Goal: Task Accomplishment & Management: Use online tool/utility

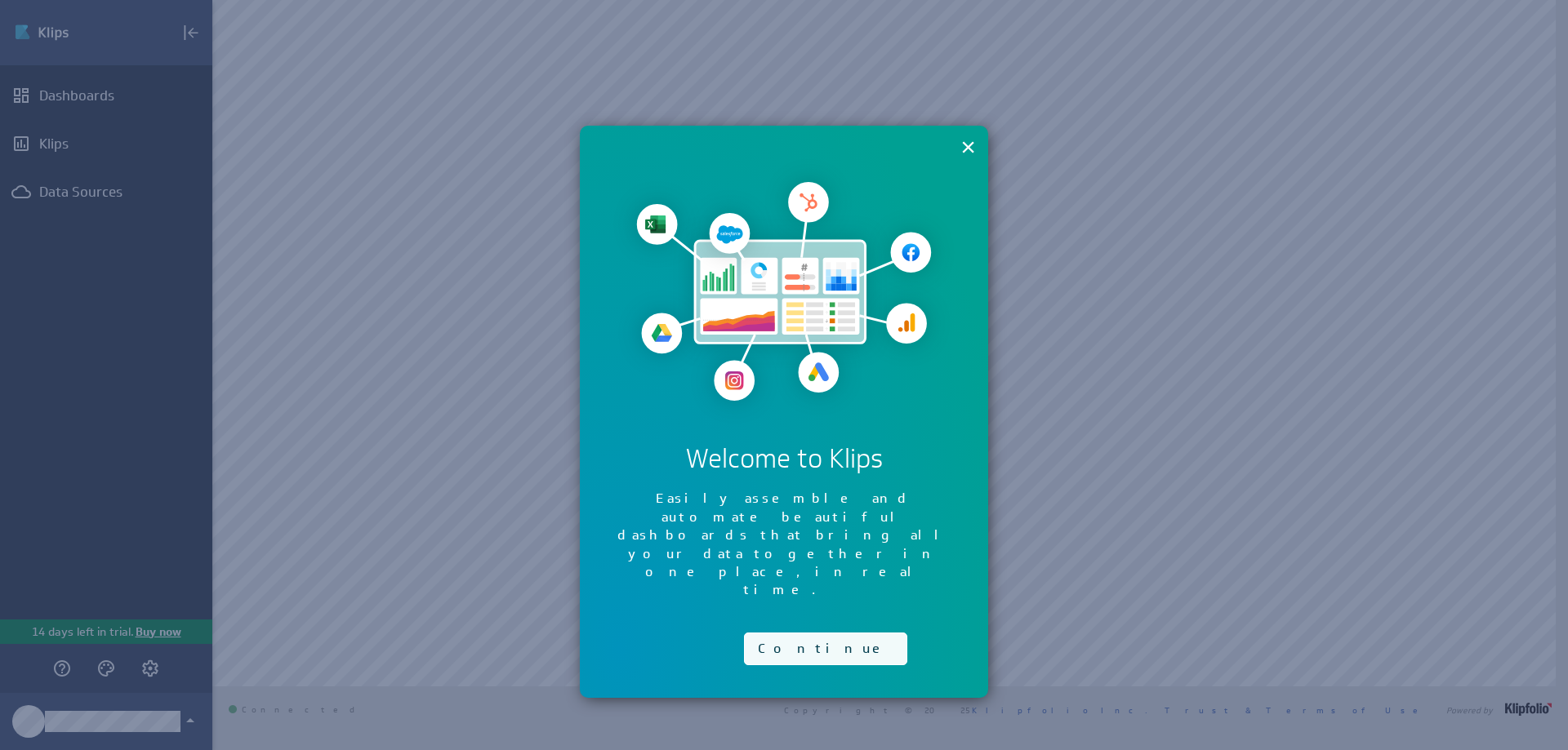
click at [801, 632] on button "Continue" at bounding box center [825, 648] width 163 height 33
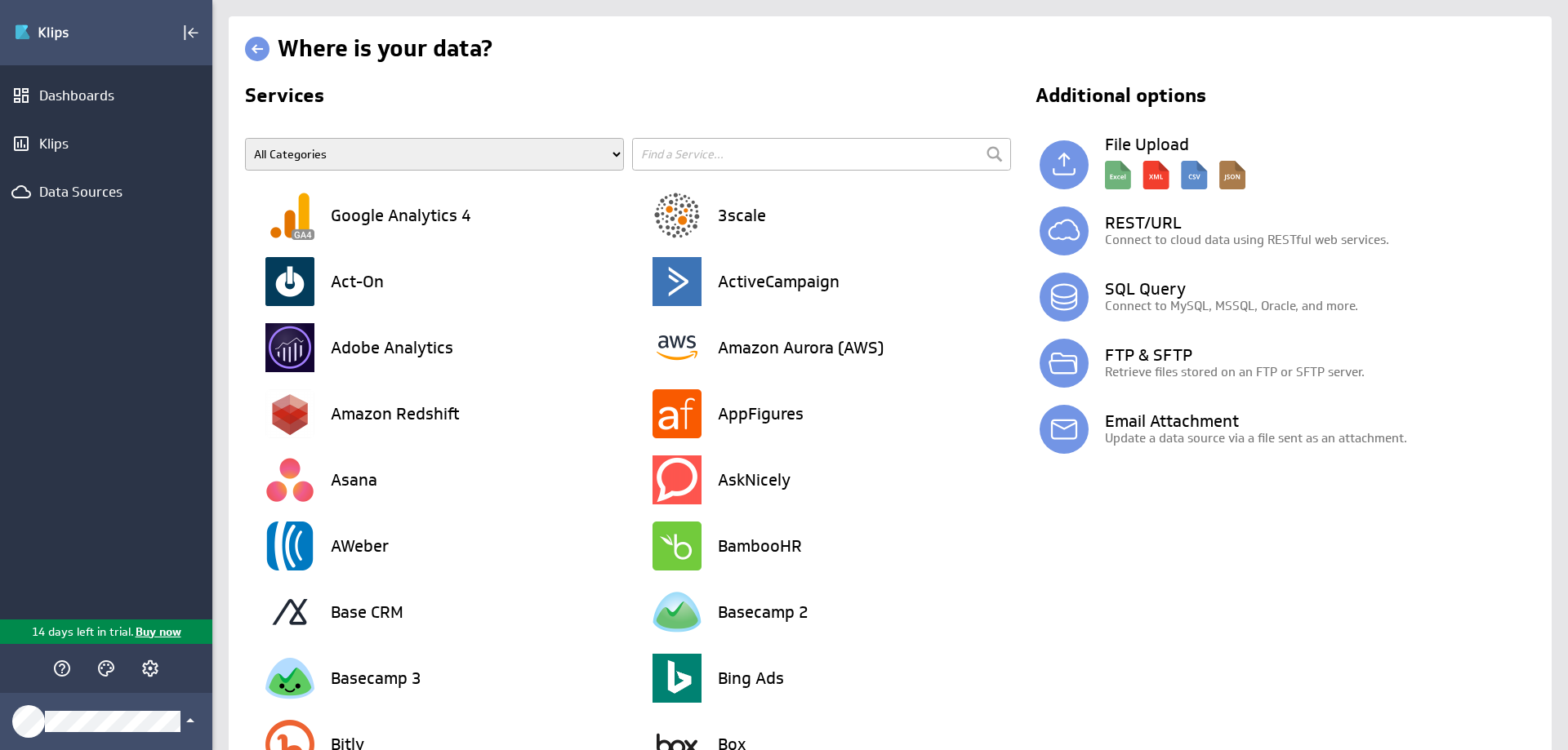
click at [681, 158] on input "text" at bounding box center [821, 154] width 379 height 33
type input "serv"
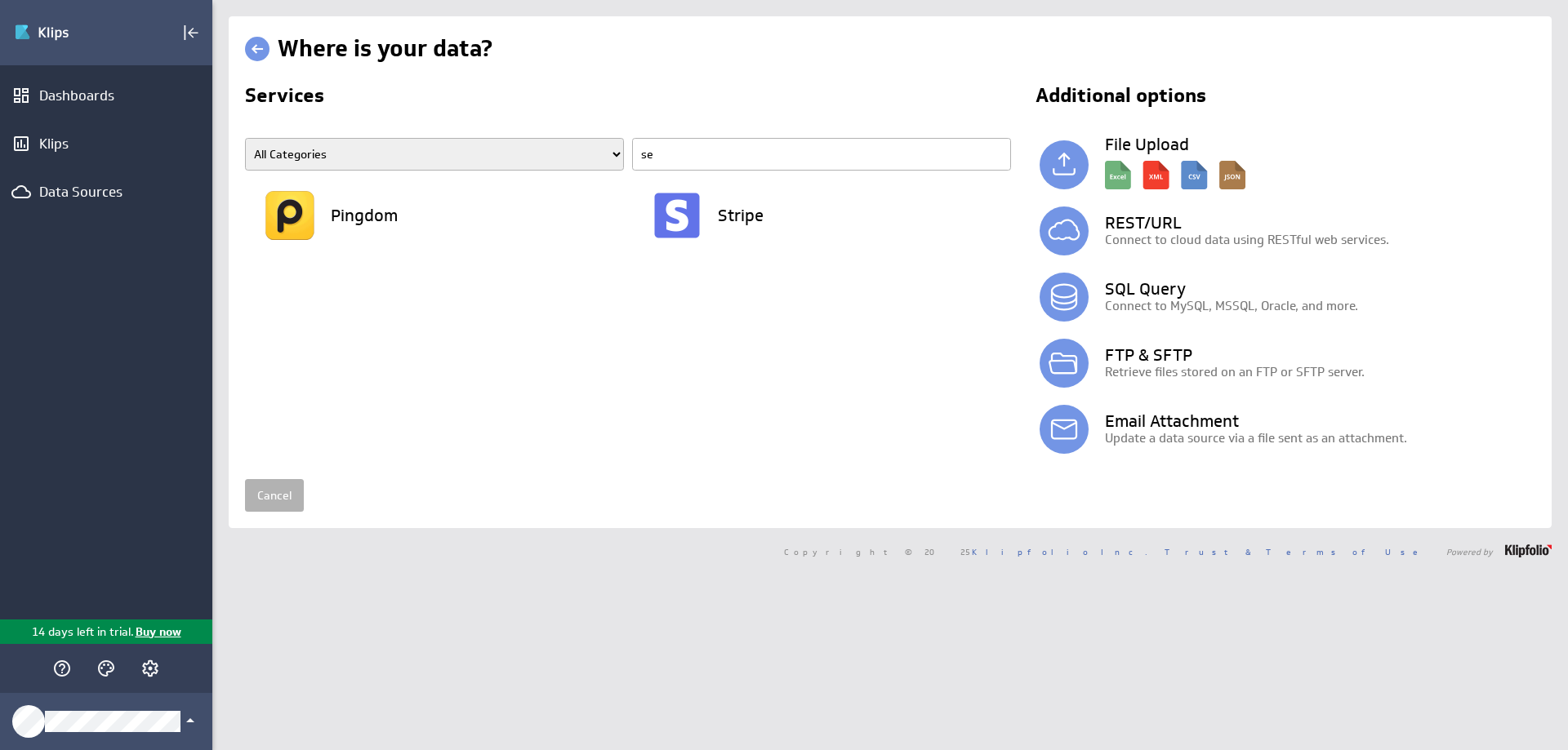
type input "s"
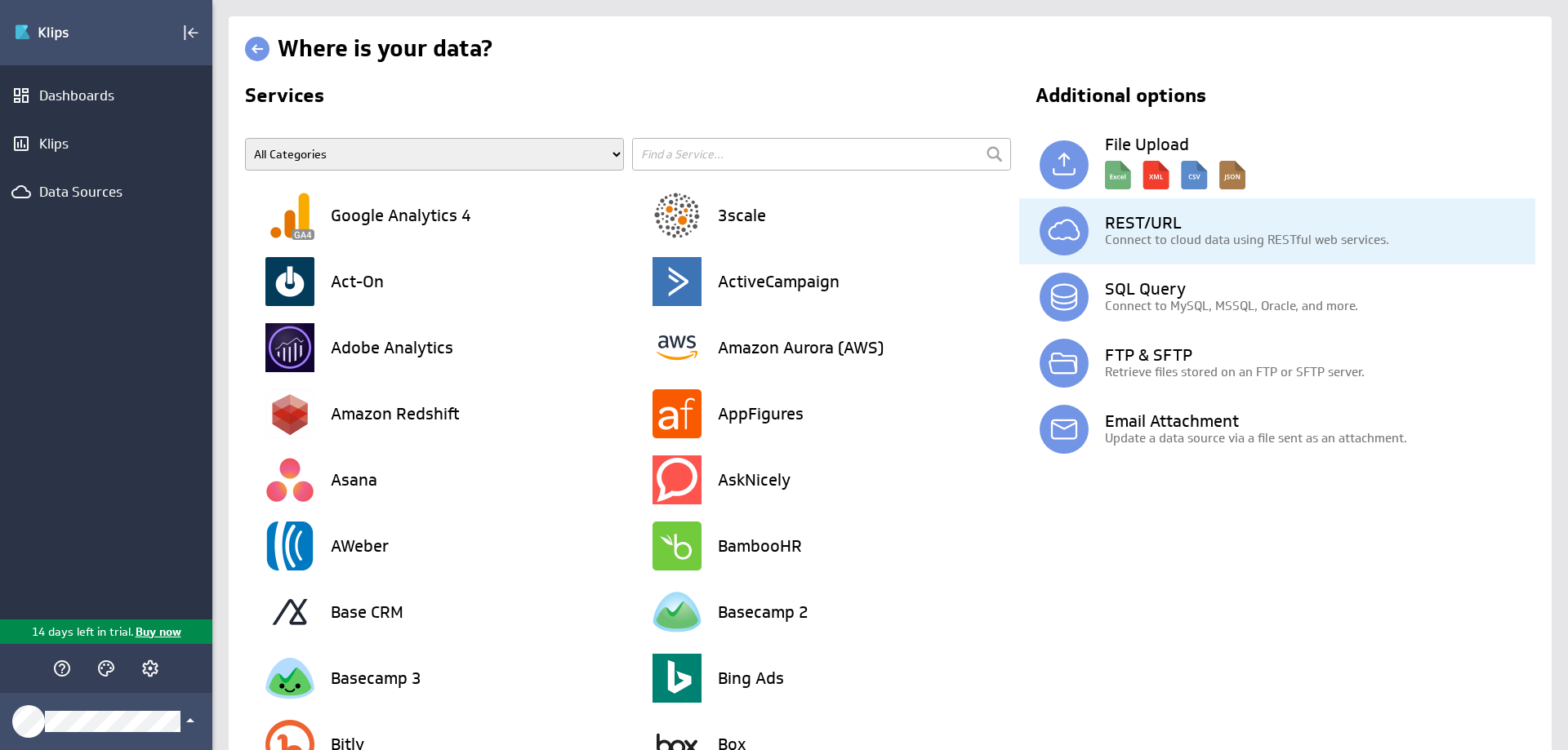
click at [1055, 228] on img at bounding box center [1064, 231] width 49 height 49
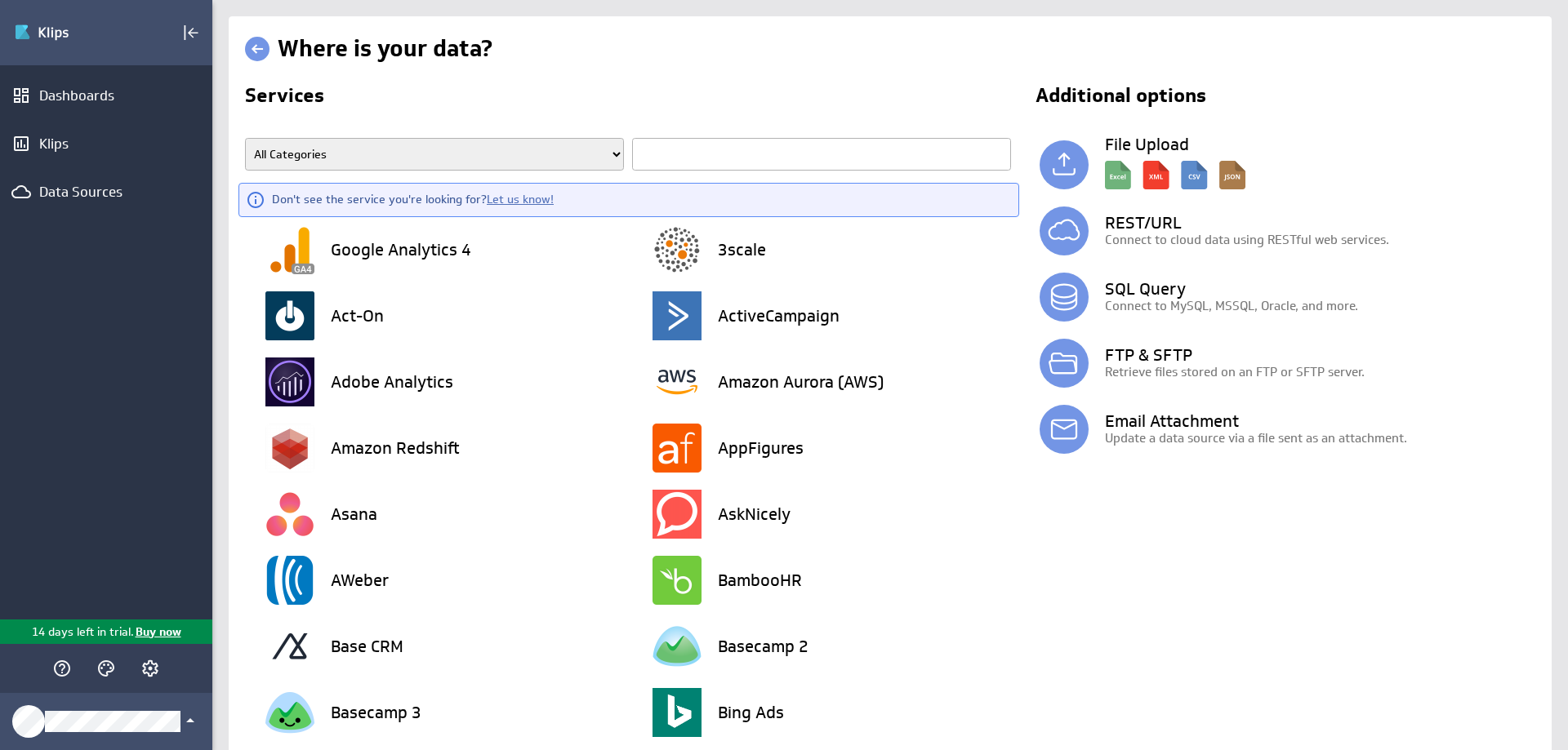
click at [685, 160] on input "text" at bounding box center [821, 154] width 379 height 33
type input "wild"
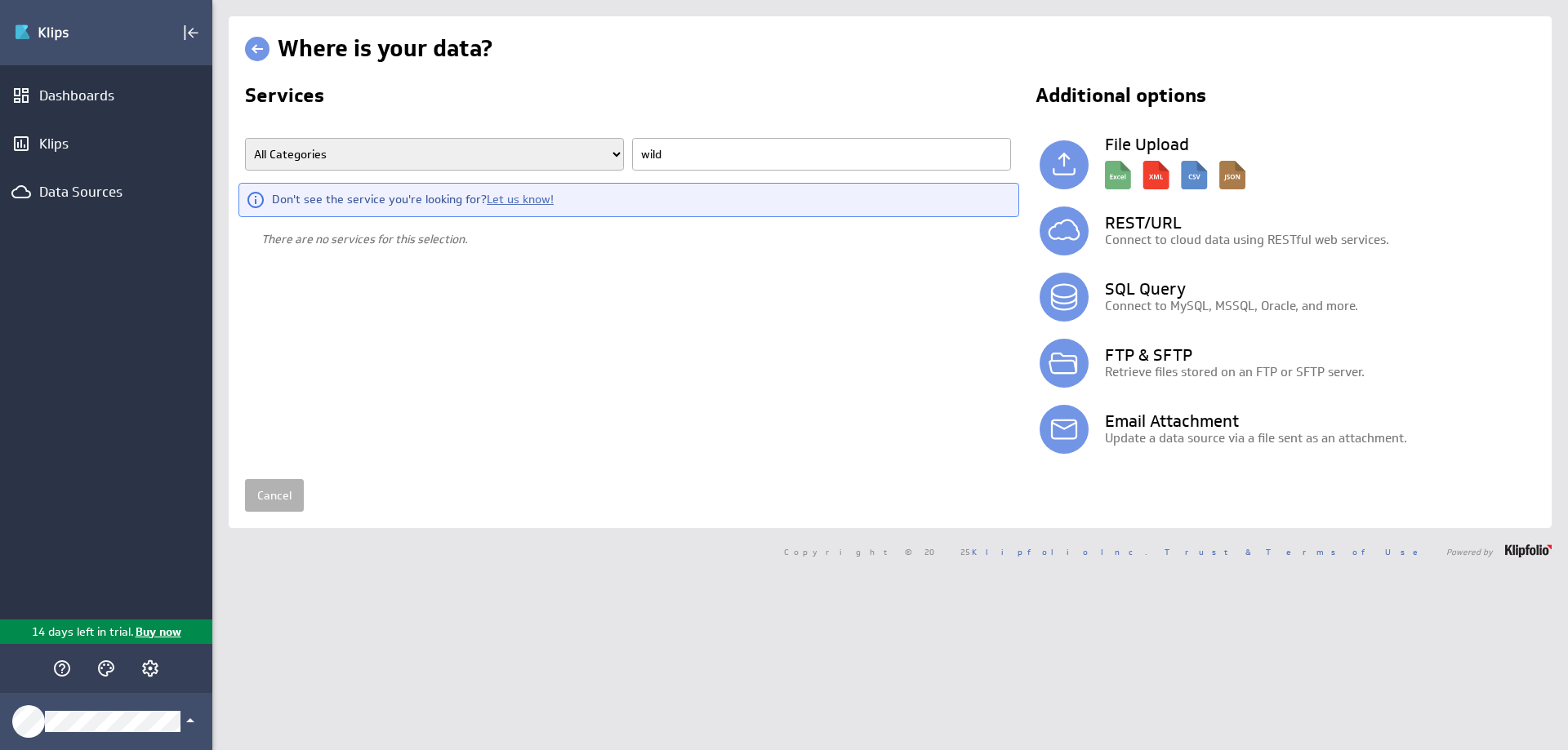
drag, startPoint x: 703, startPoint y: 157, endPoint x: 610, endPoint y: 157, distance: 93.0
click at [610, 157] on span "All Categories Advertising Cloud Storage Customer Support Data Store E-Mail Cam…" at bounding box center [632, 160] width 774 height 45
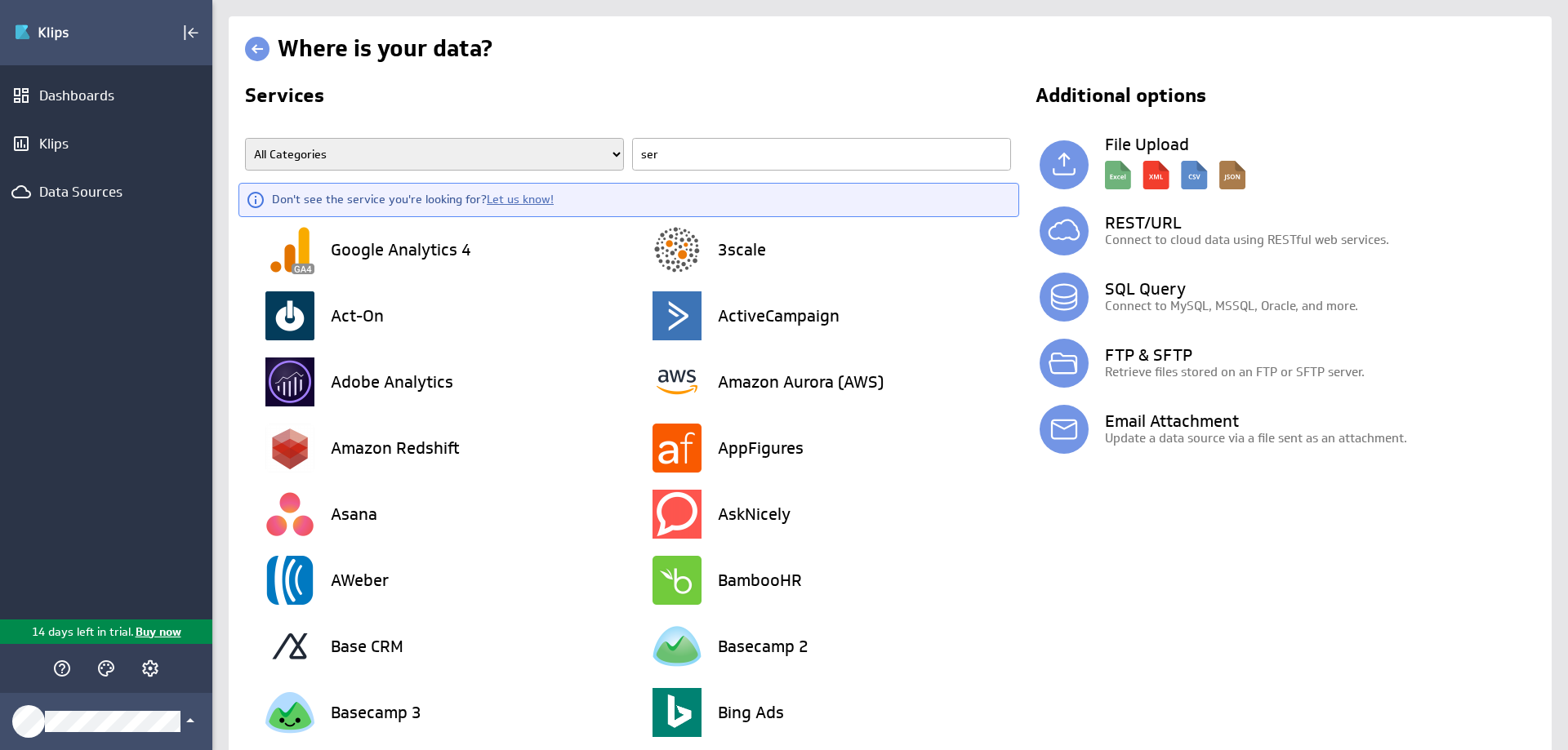
type input "serv"
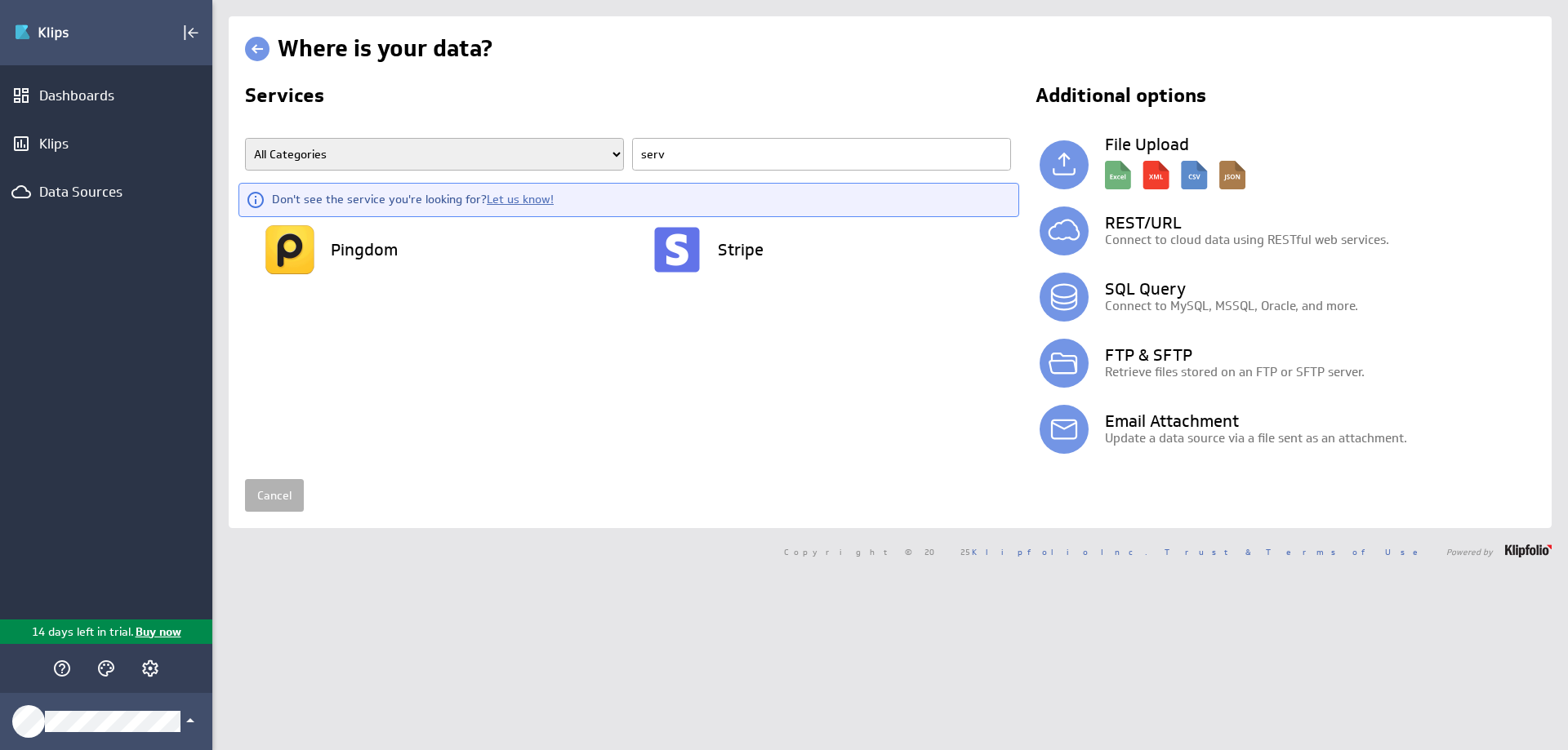
drag, startPoint x: 700, startPoint y: 155, endPoint x: 556, endPoint y: 138, distance: 145.0
click at [557, 138] on span "All Categories Advertising Cloud Storage Customer Support Data Store E-Mail Cam…" at bounding box center [632, 160] width 774 height 45
type input "pipe"
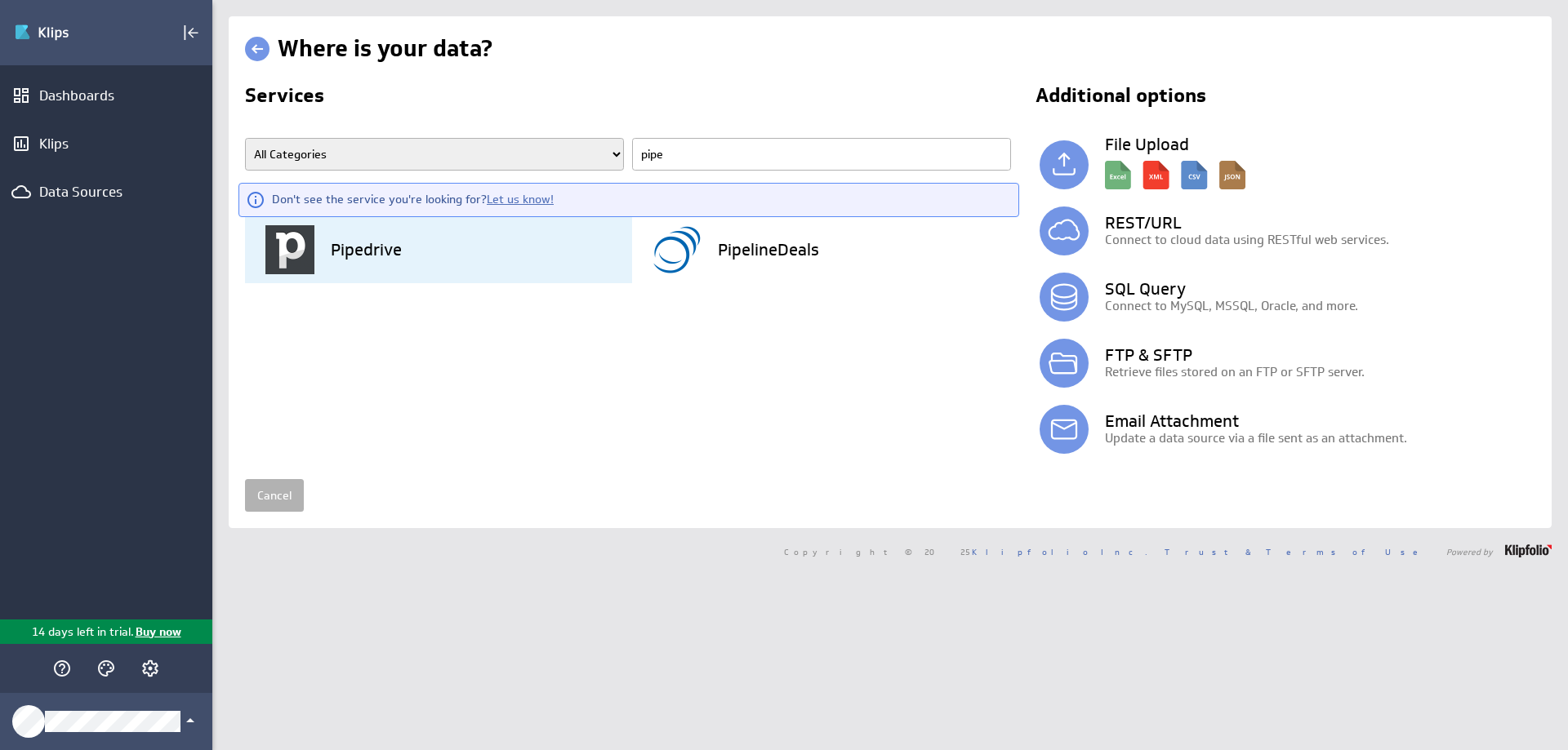
click at [401, 242] on h3 "Pipedrive" at bounding box center [365, 249] width 71 height 16
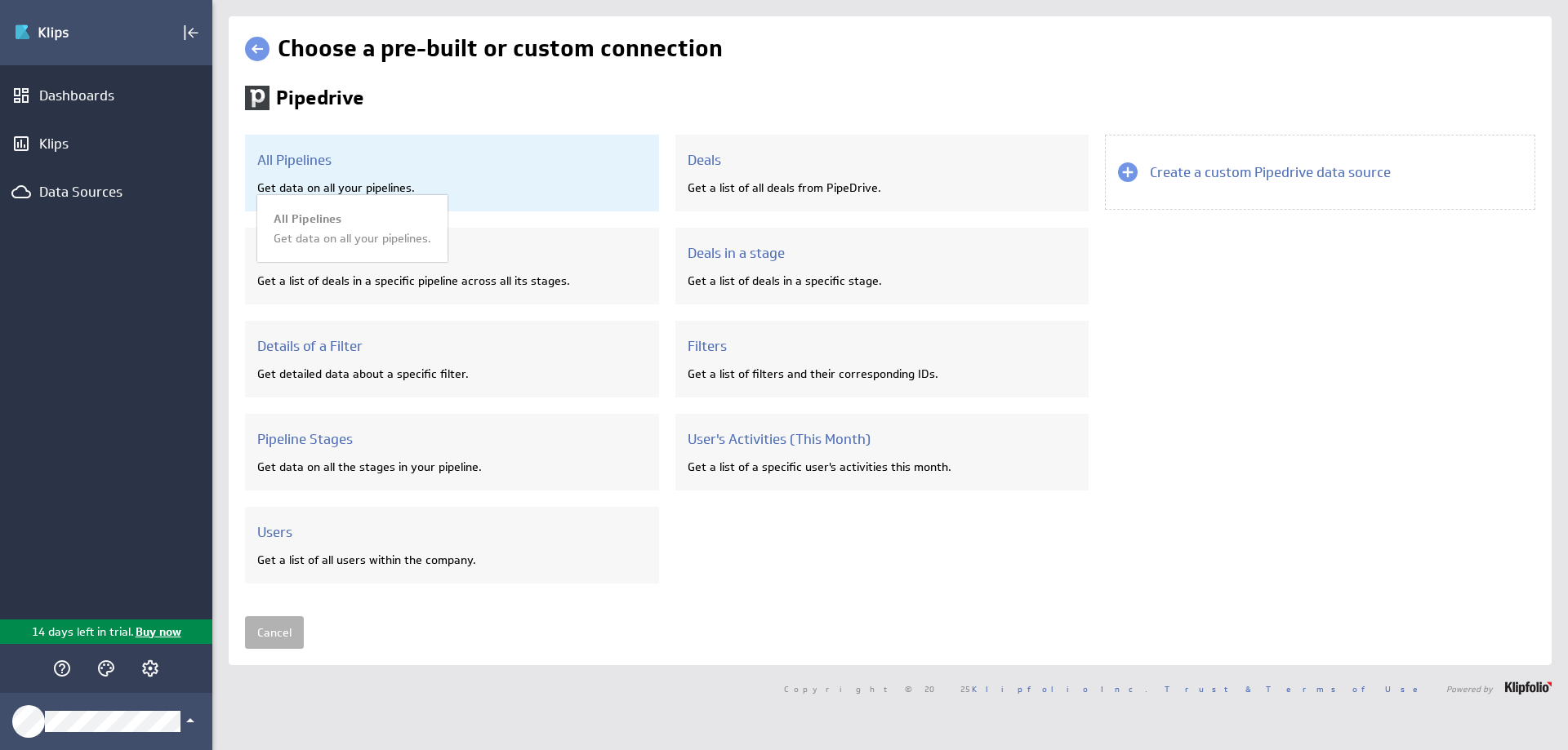
click at [285, 160] on h3 "All Pipelines" at bounding box center [452, 159] width 390 height 18
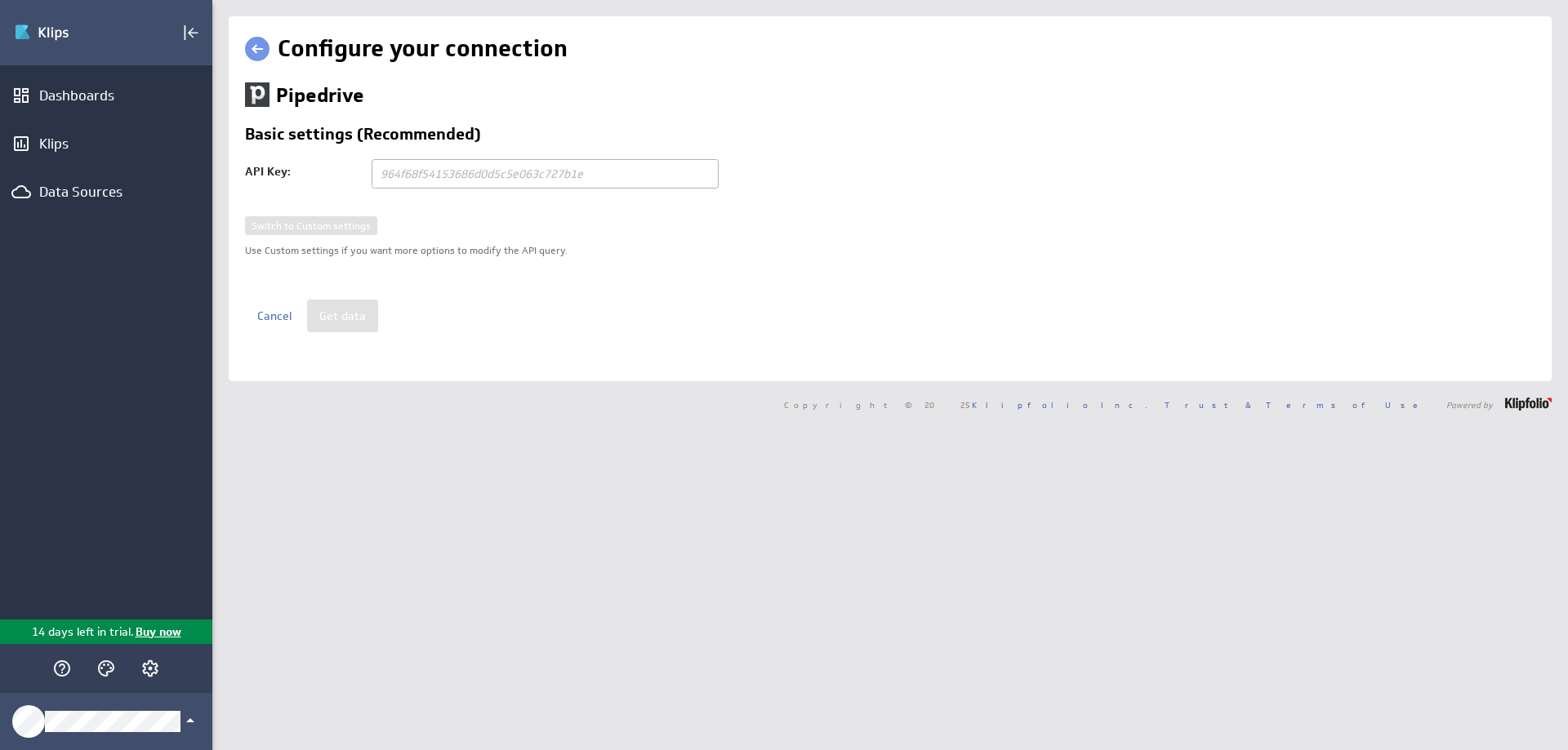
click at [592, 187] on input "text" at bounding box center [546, 174] width 347 height 29
click at [249, 46] on link at bounding box center [258, 49] width 25 height 25
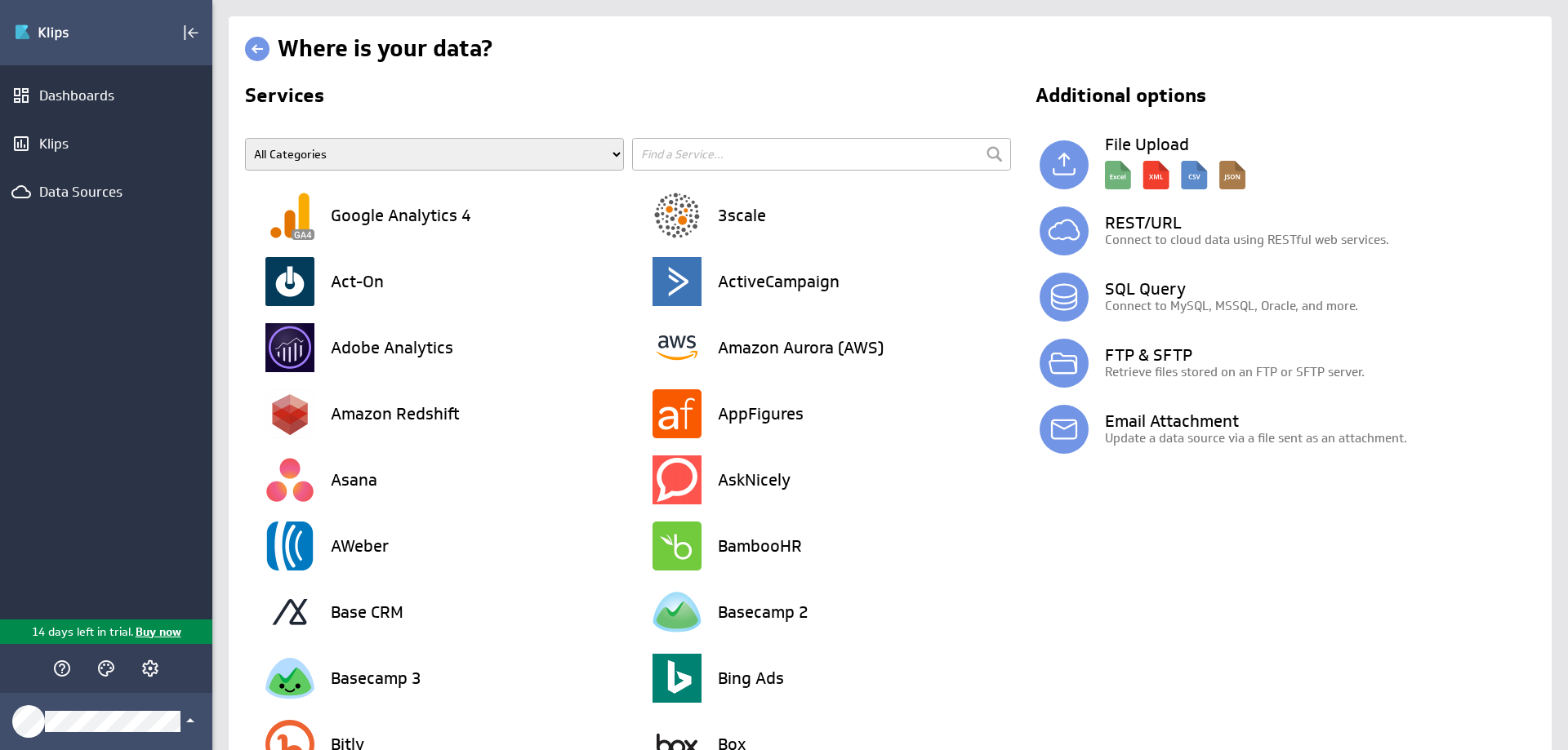
drag, startPoint x: 721, startPoint y: 158, endPoint x: 713, endPoint y: 153, distance: 9.4
click at [719, 158] on input "text" at bounding box center [821, 154] width 379 height 33
type input "wildf"
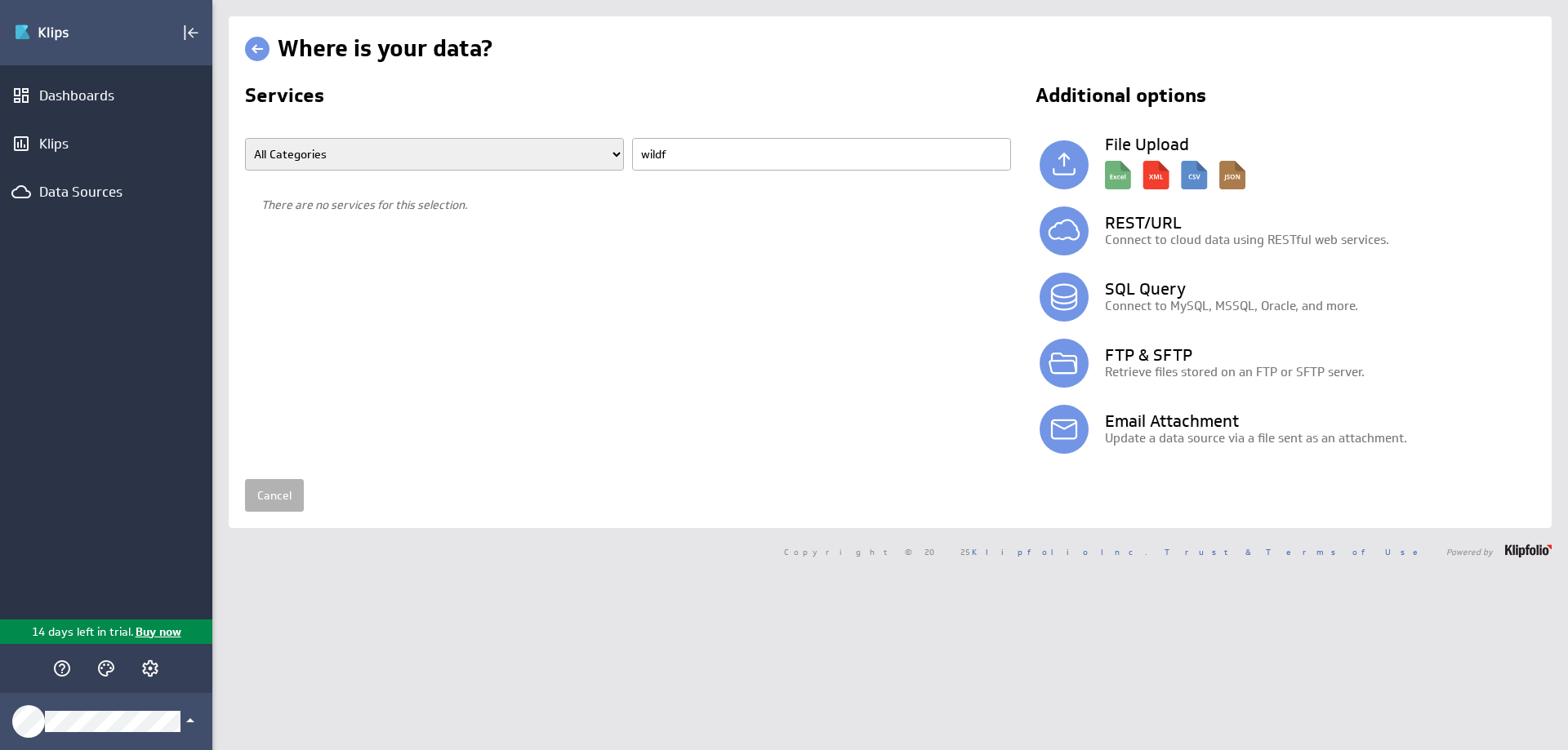
type input "wild"
type input "wildjar"
drag, startPoint x: 681, startPoint y: 157, endPoint x: 523, endPoint y: 148, distance: 158.3
click at [523, 148] on span "All Categories Advertising Cloud Storage Customer Support Data Store E-Mail Cam…" at bounding box center [632, 160] width 774 height 45
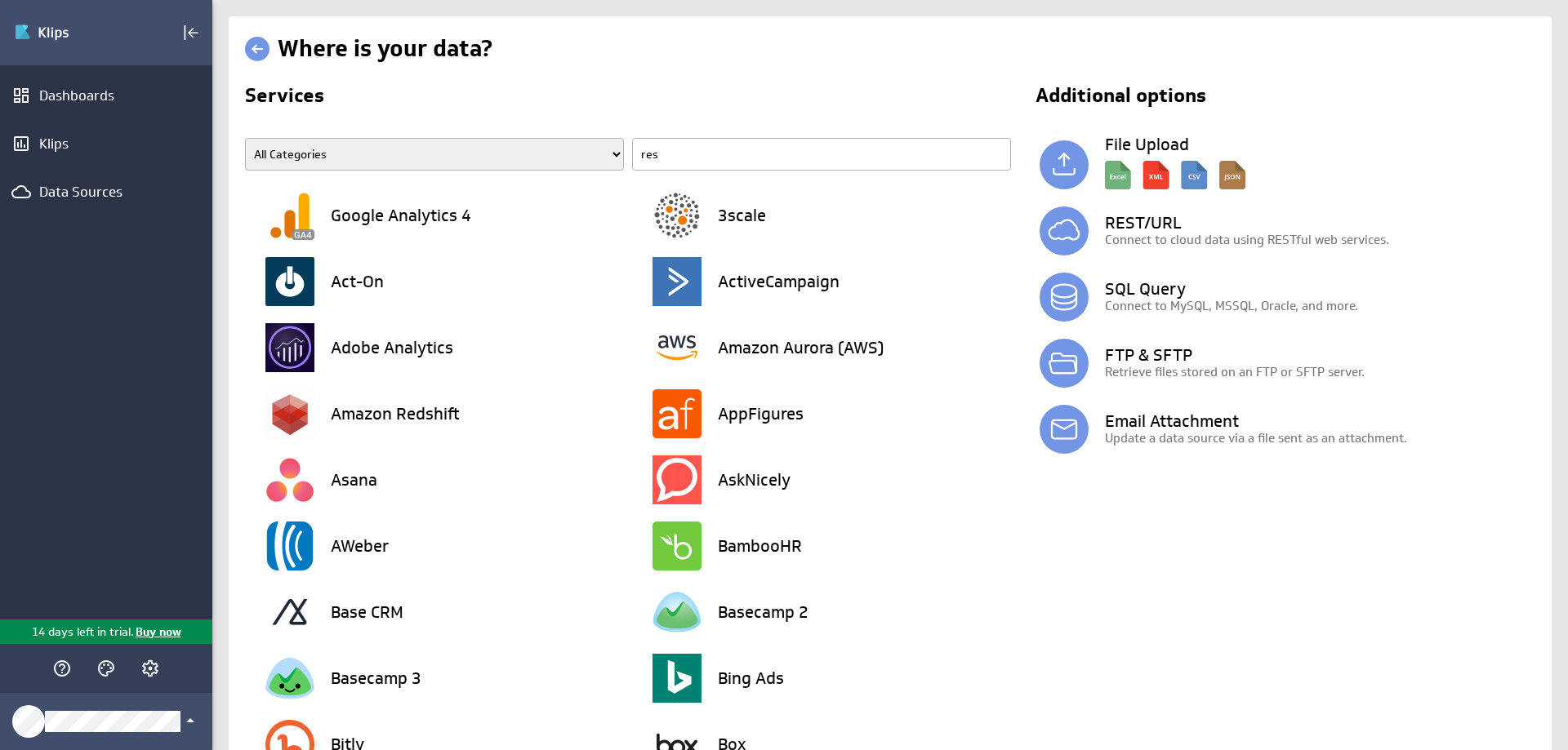
type input "rest"
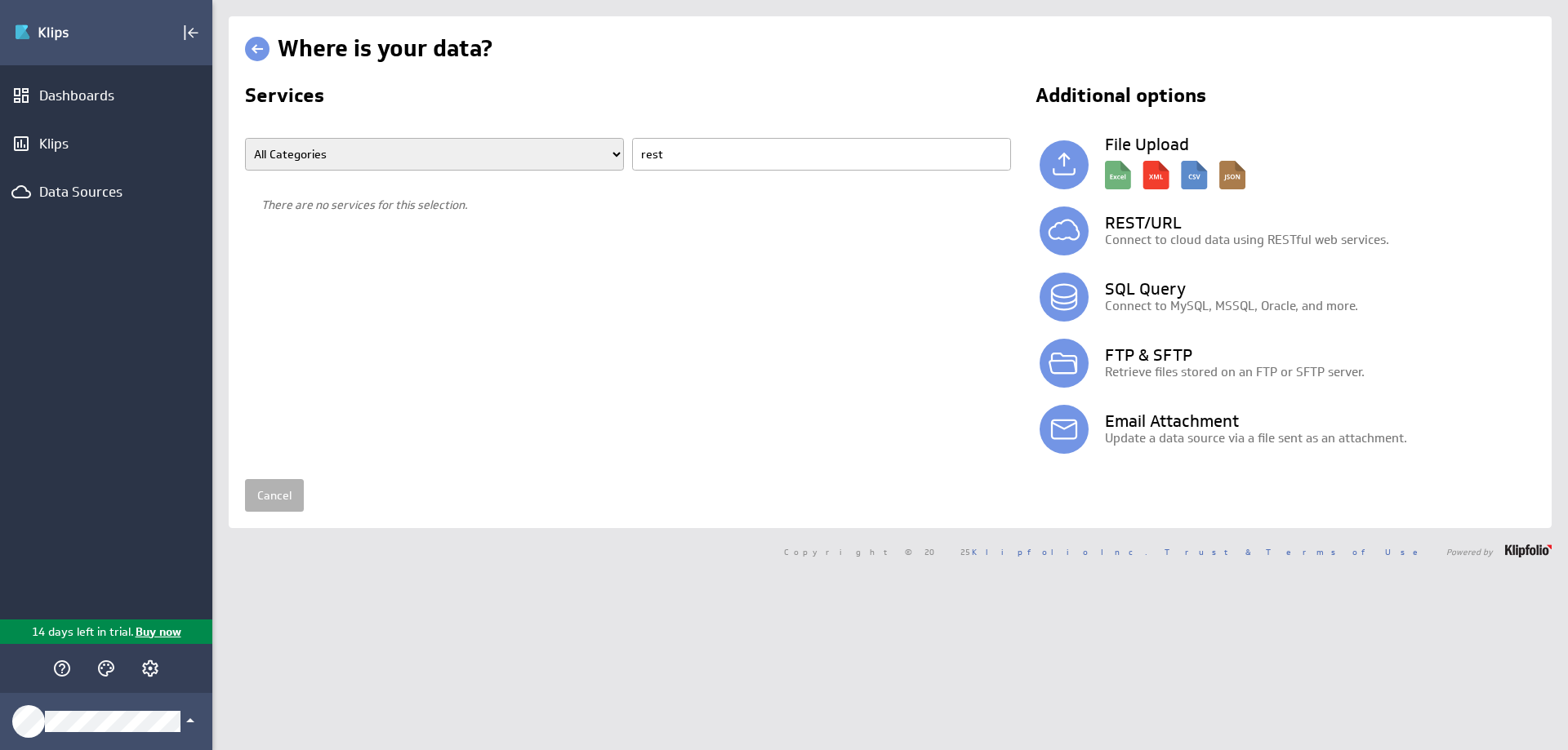
drag, startPoint x: 608, startPoint y: 147, endPoint x: 478, endPoint y: 147, distance: 130.0
click at [478, 147] on span "All Categories Advertising Cloud Storage Customer Support Data Store E-Mail Cam…" at bounding box center [632, 160] width 774 height 45
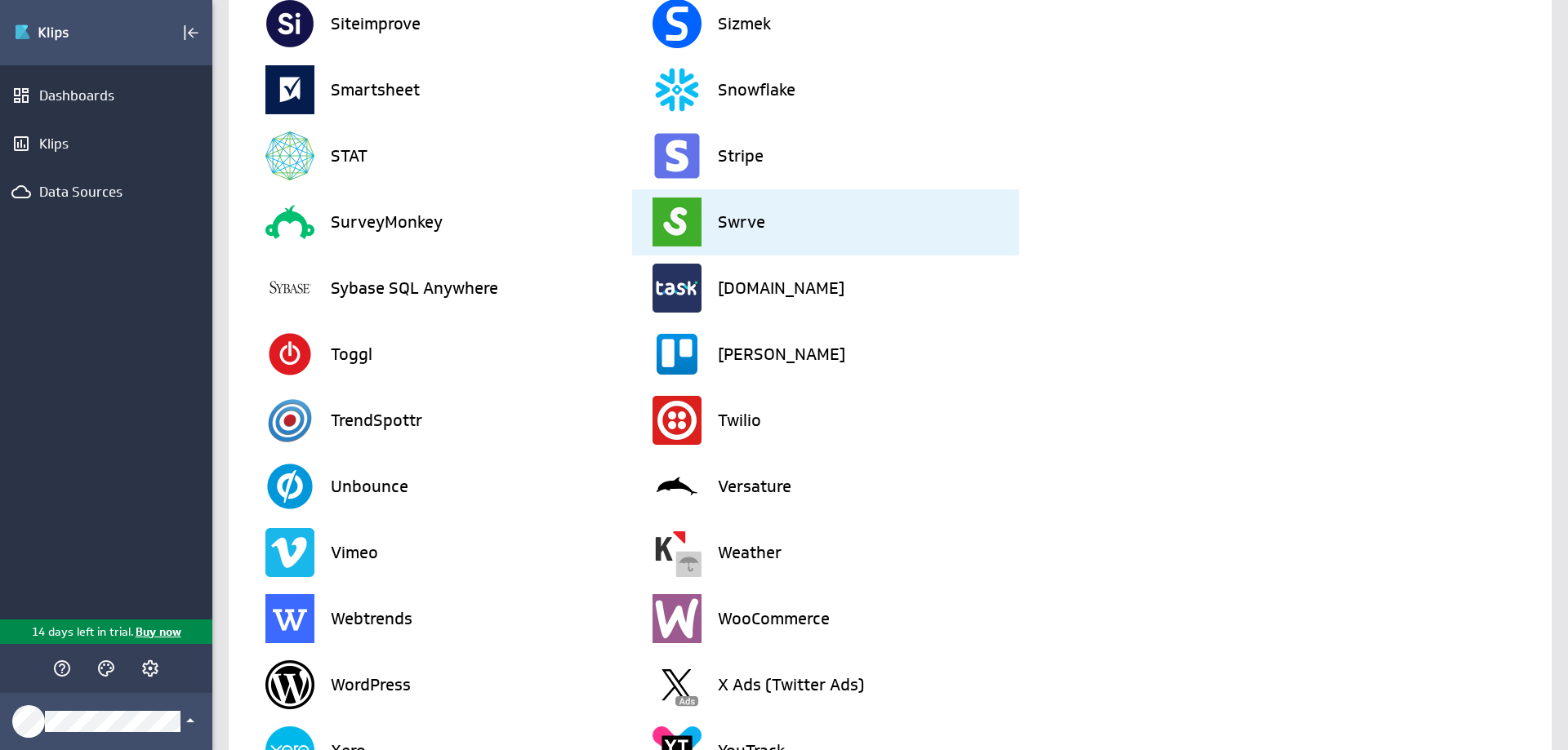
scroll to position [3907, 0]
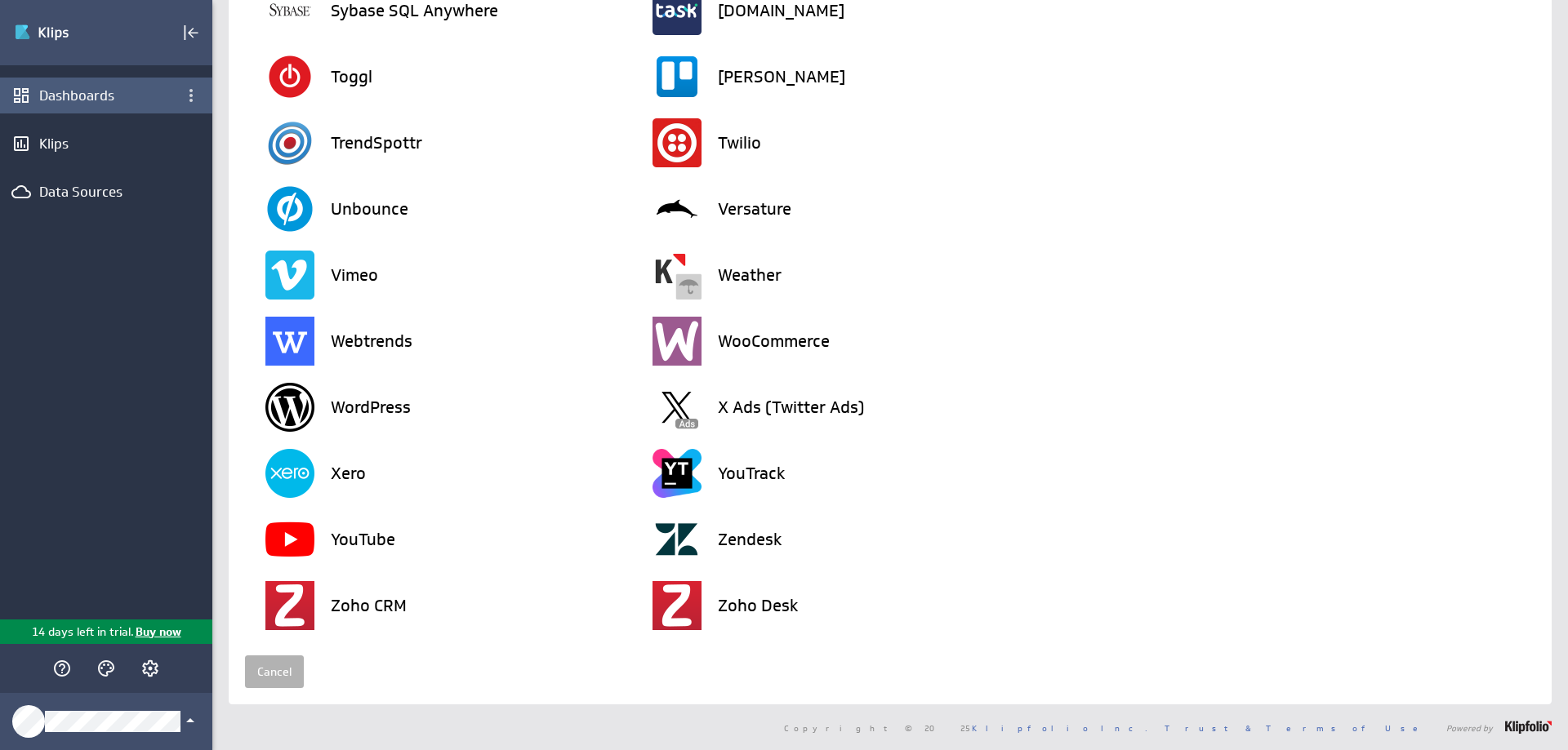
click at [46, 100] on div "Dashboards" at bounding box center [107, 95] width 134 height 18
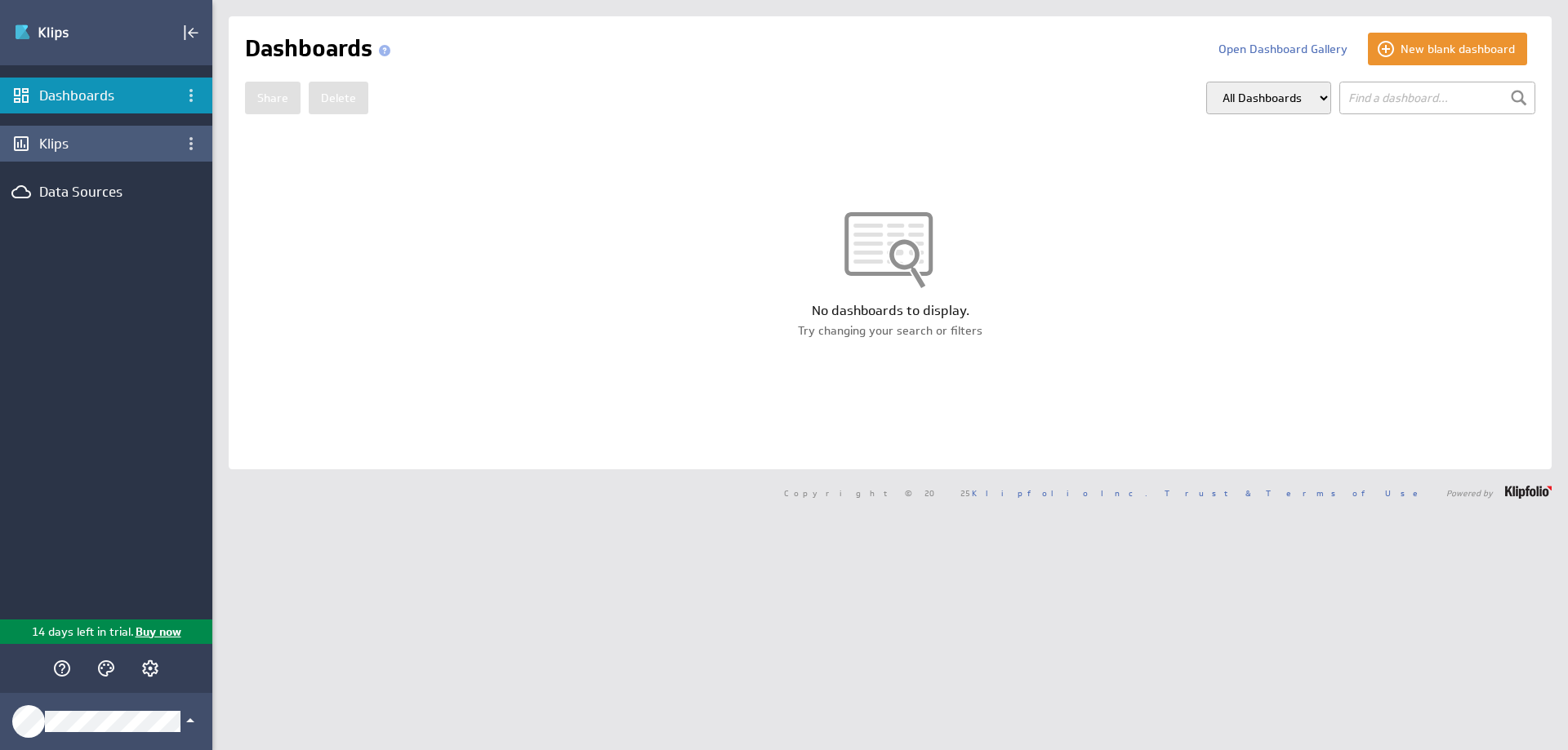
click at [71, 139] on div "Klips" at bounding box center [107, 143] width 134 height 18
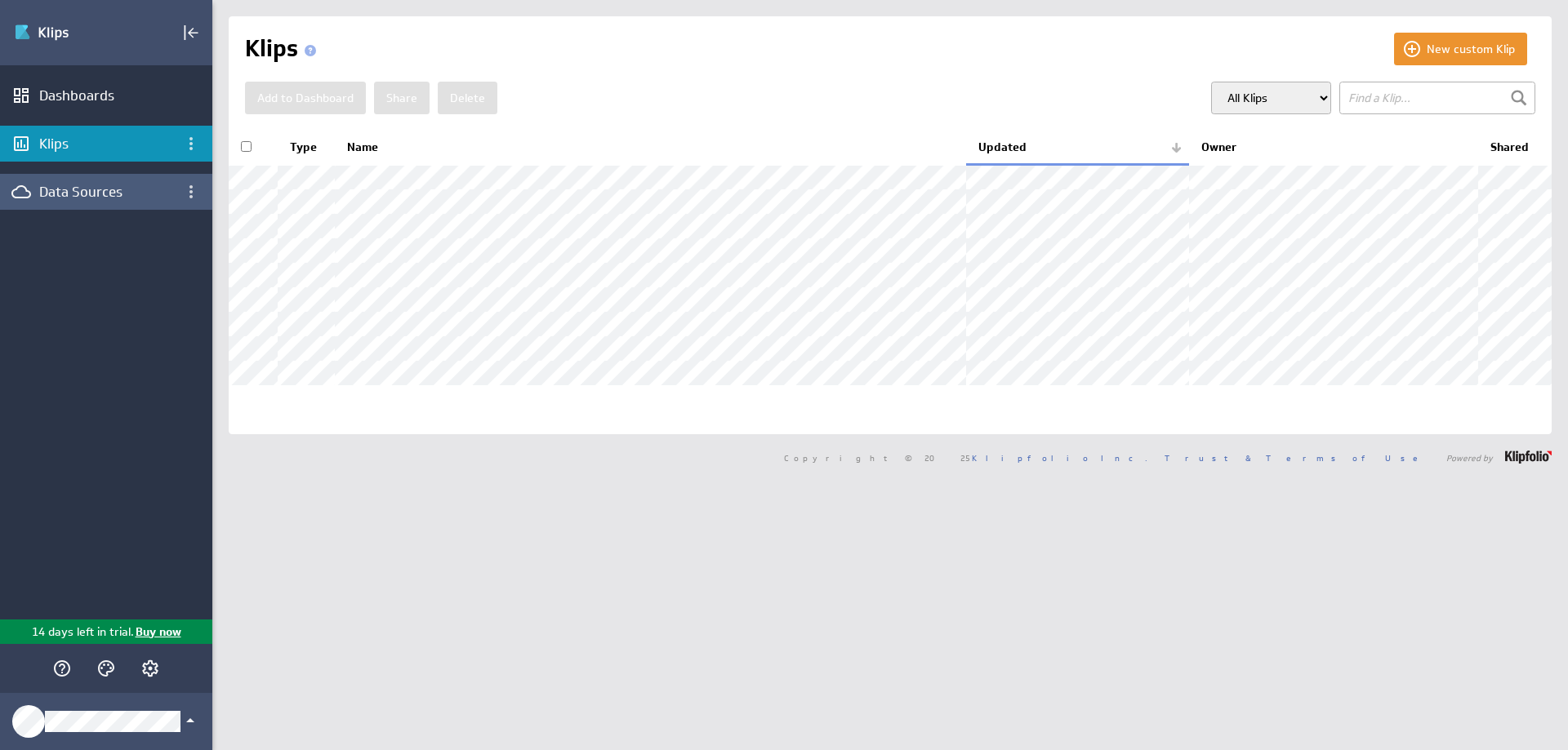
click at [86, 196] on div "Data Sources" at bounding box center [107, 192] width 134 height 18
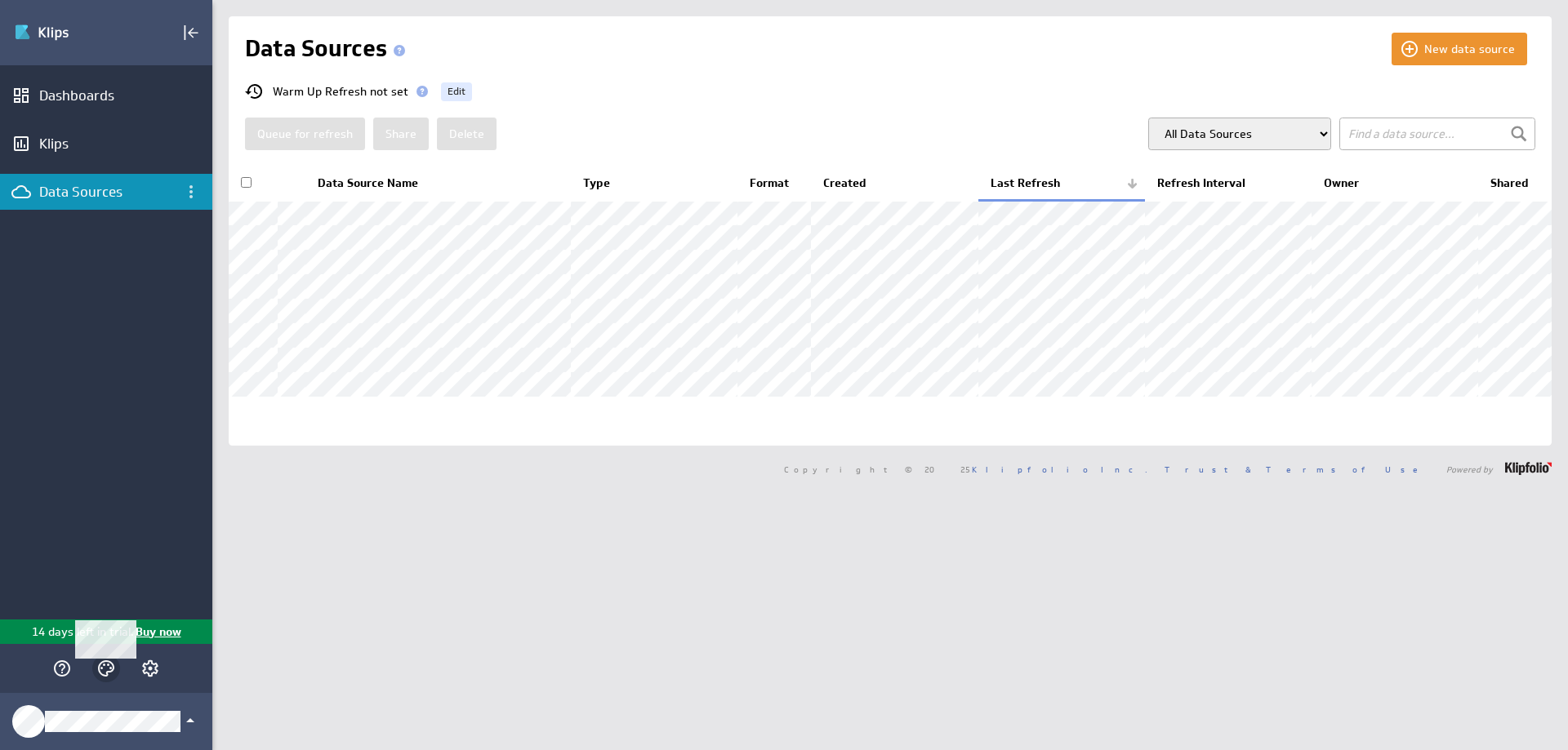
click at [110, 670] on icon "Themes" at bounding box center [106, 668] width 20 height 20
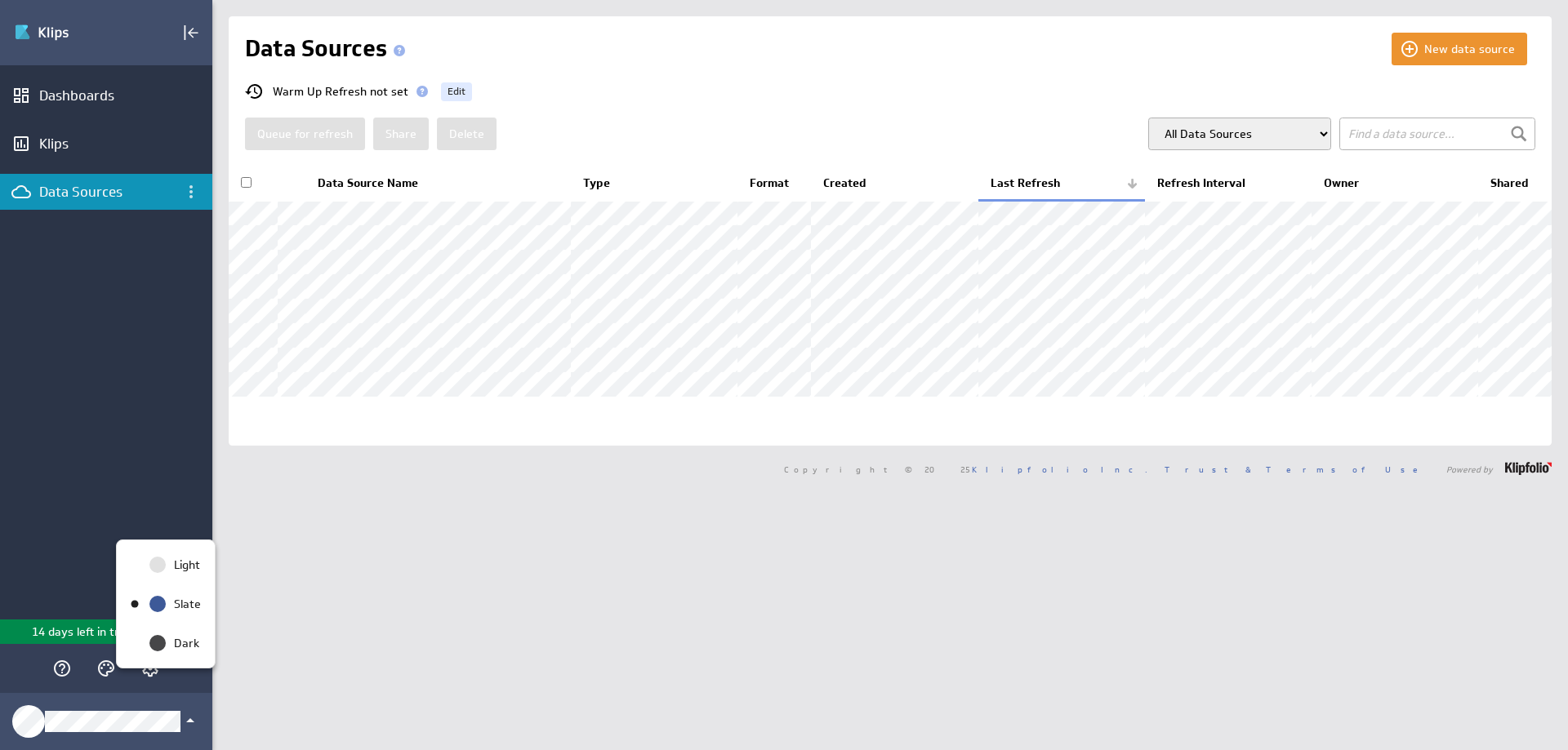
click at [99, 334] on div at bounding box center [784, 375] width 1568 height 750
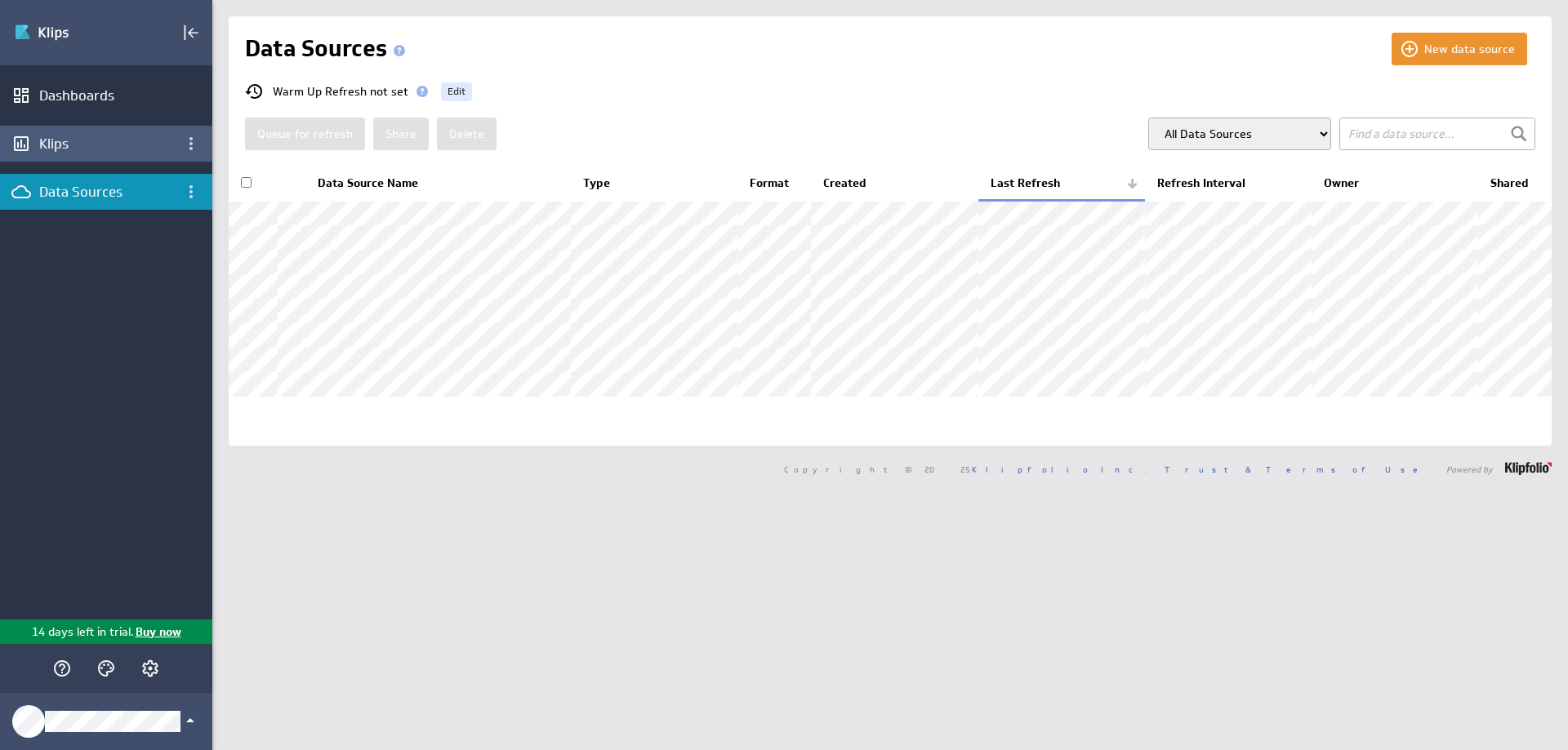
click at [41, 155] on div "Klips" at bounding box center [106, 143] width 212 height 36
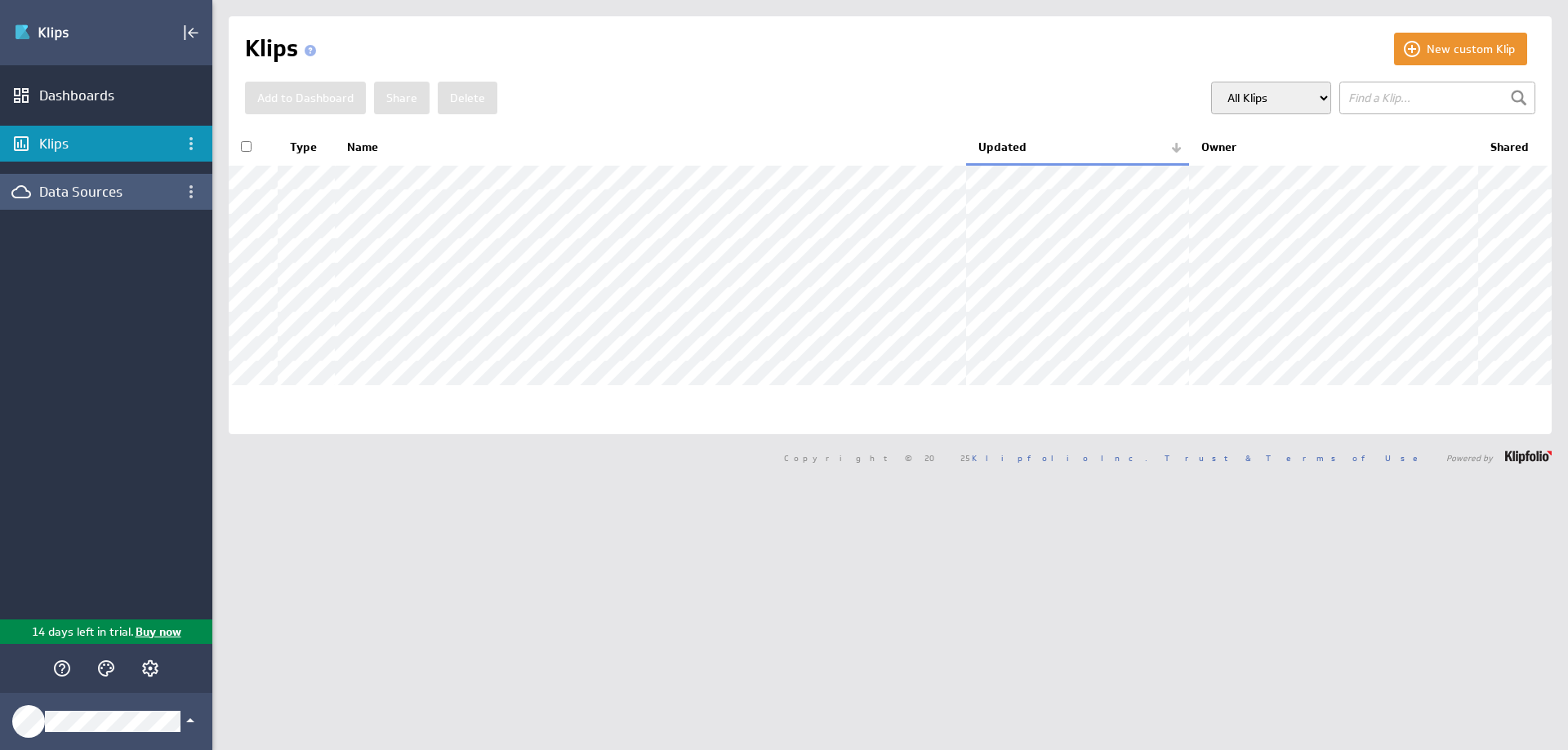
click at [76, 179] on div "Data Sources" at bounding box center [106, 192] width 212 height 36
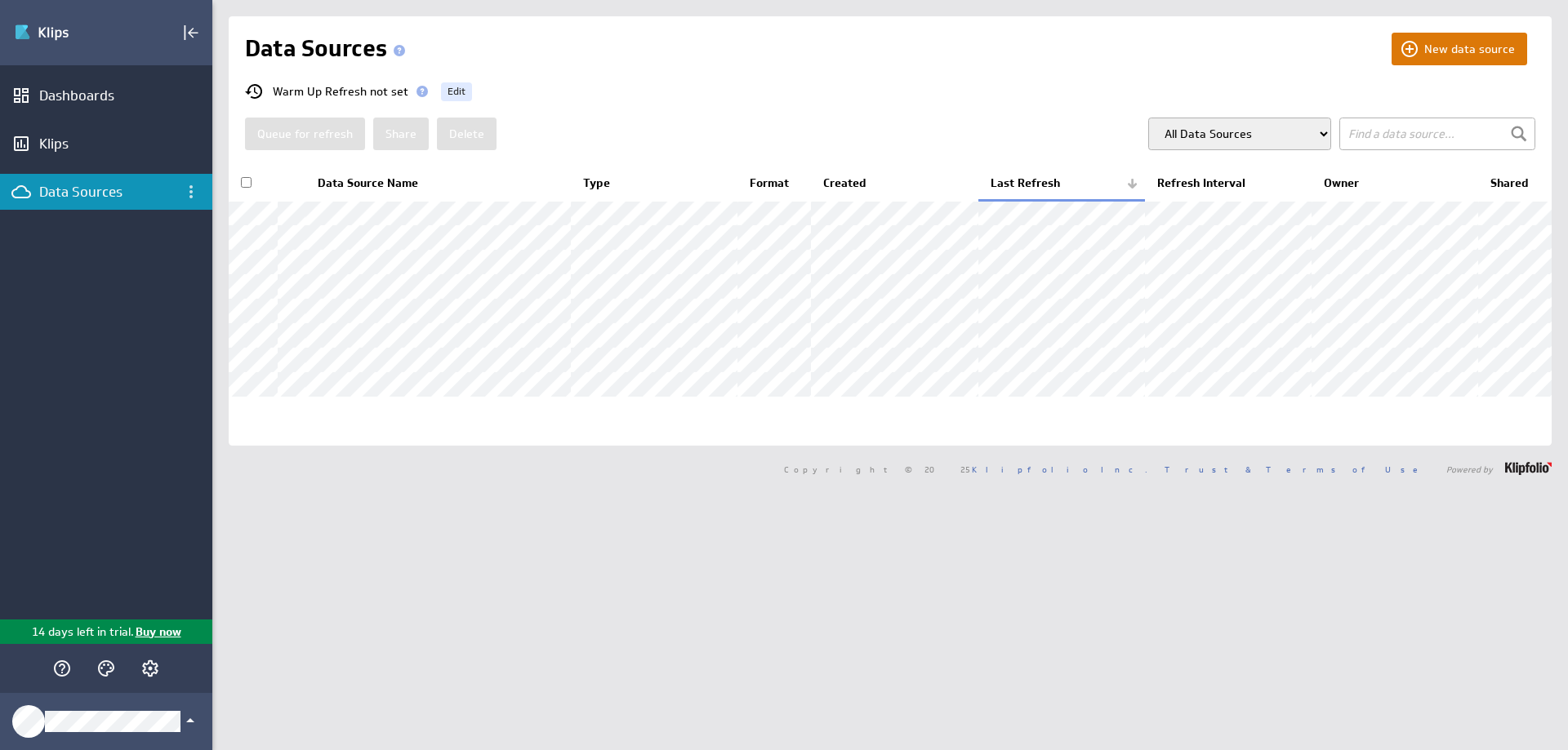
click at [1476, 44] on button "New data source" at bounding box center [1459, 49] width 136 height 33
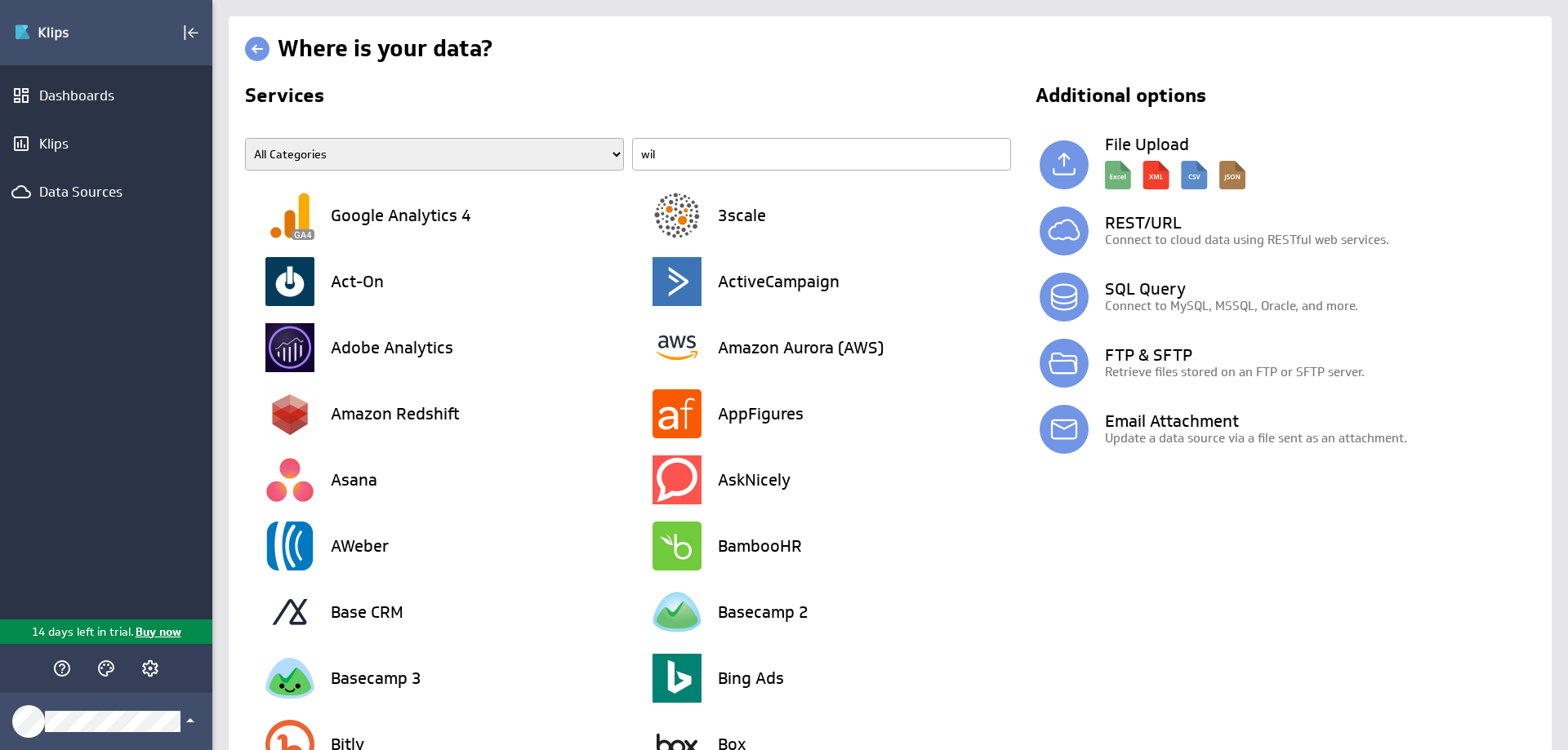
type input "wild"
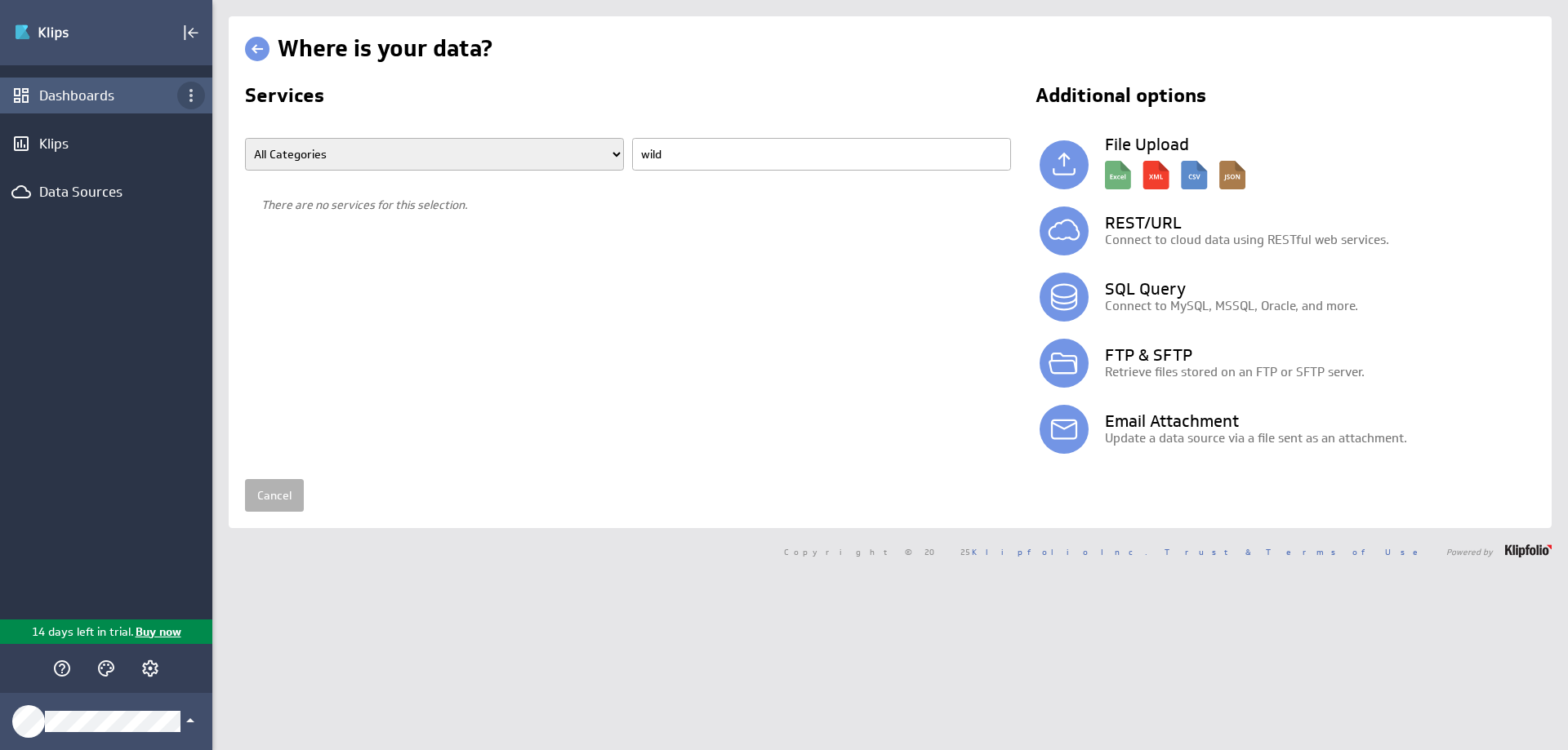
click at [196, 96] on icon "Dashboard menu" at bounding box center [191, 95] width 20 height 20
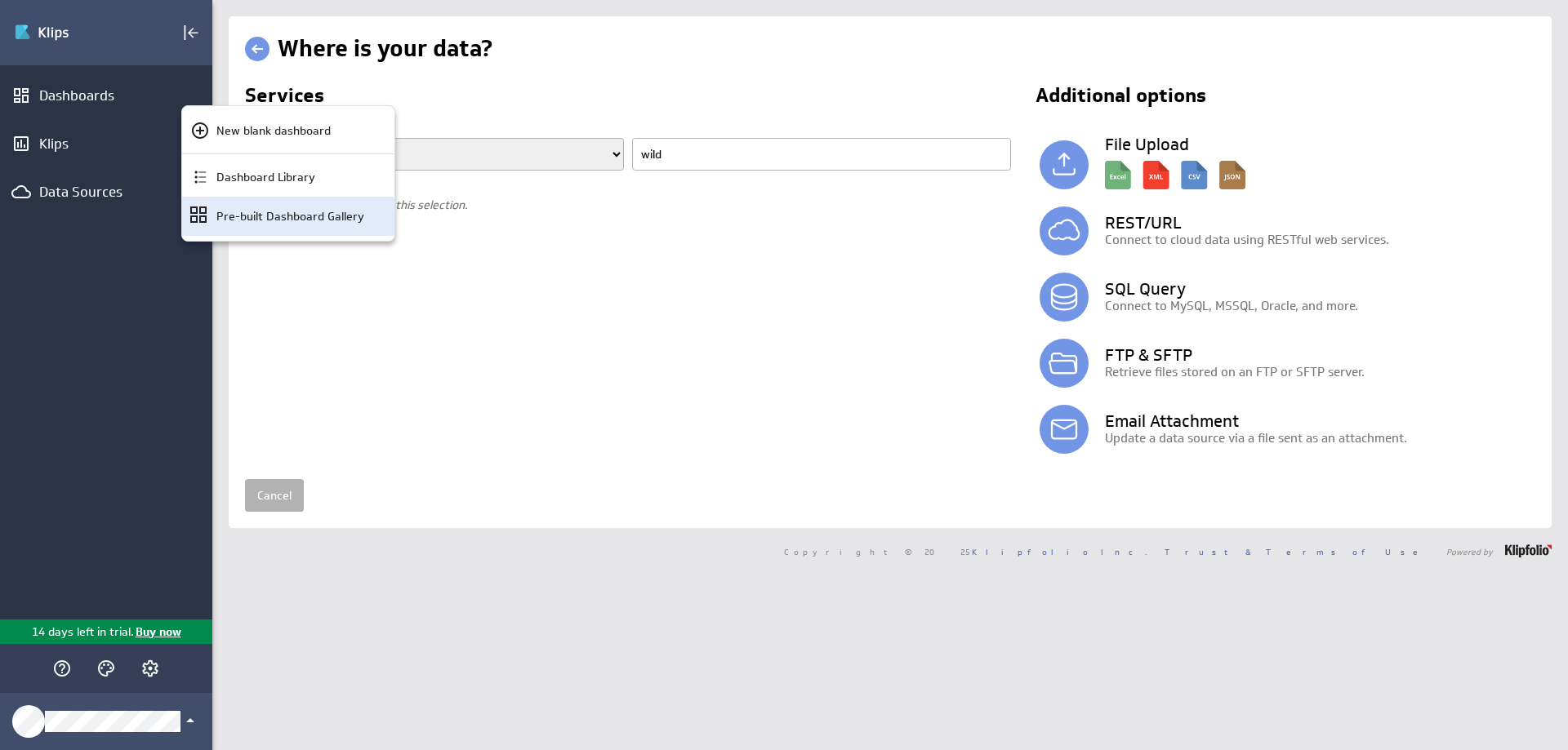
click at [297, 225] on div "Pre-built Dashboard Gallery" at bounding box center [288, 217] width 212 height 40
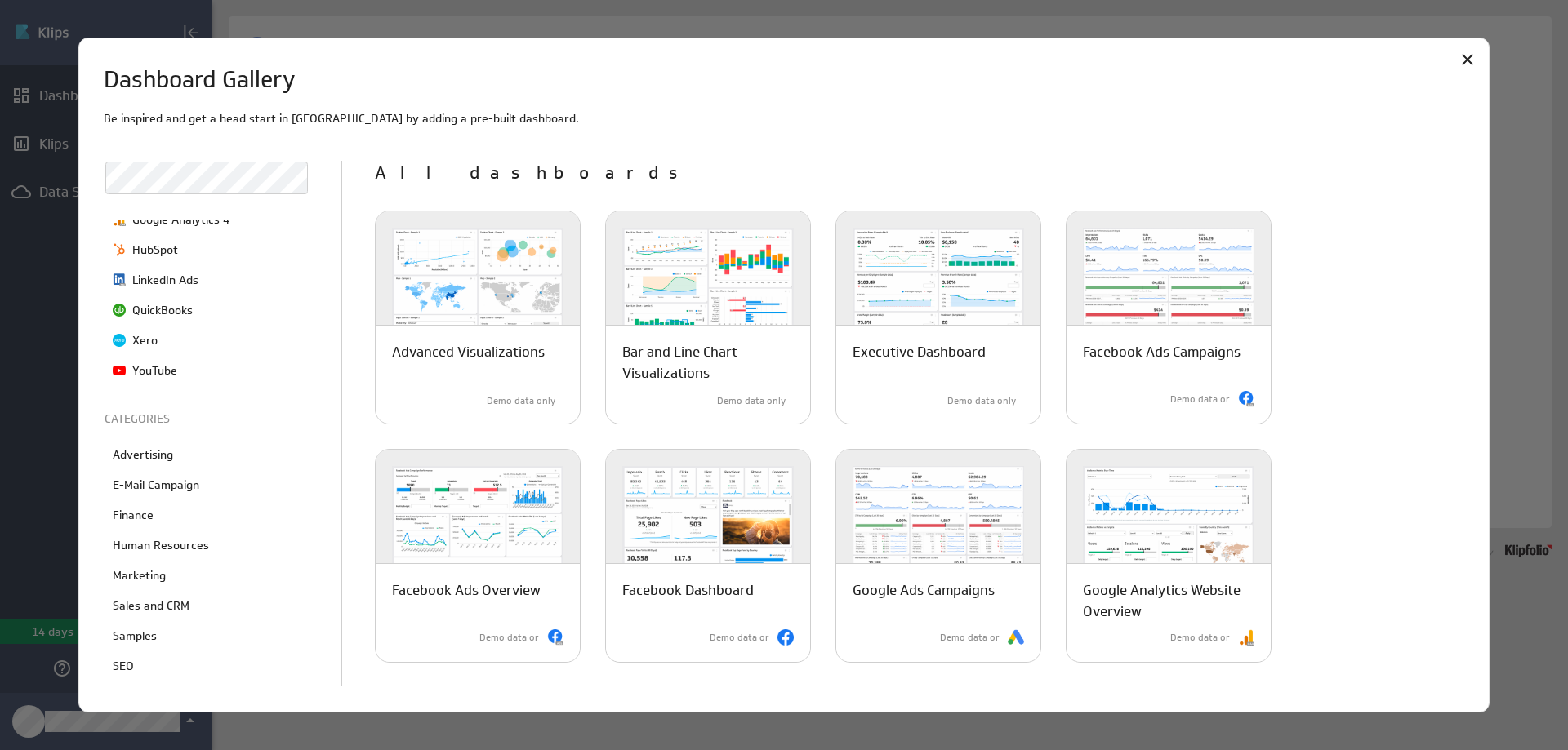
scroll to position [245, 0]
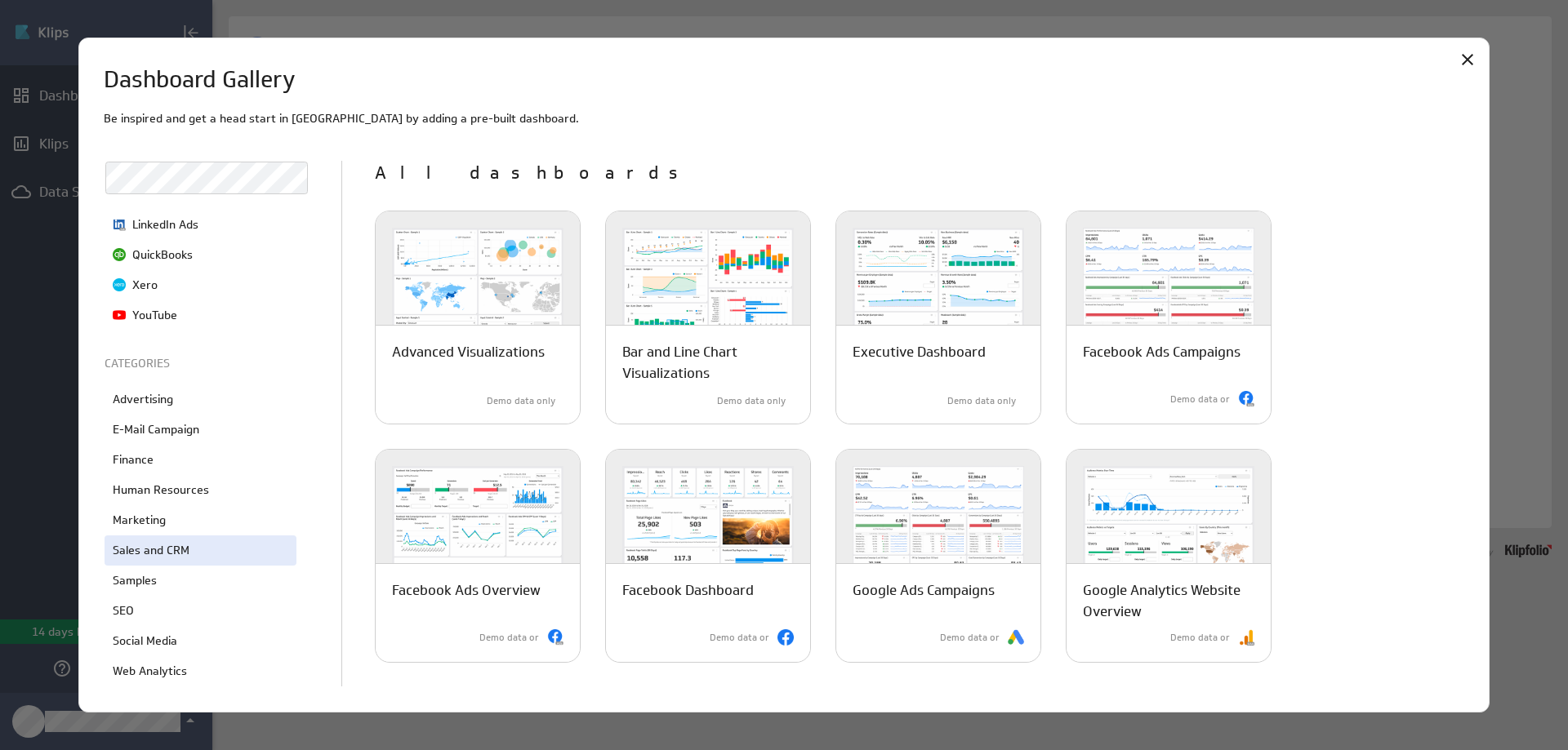
click at [183, 544] on p "Sales and CRM" at bounding box center [150, 550] width 76 height 17
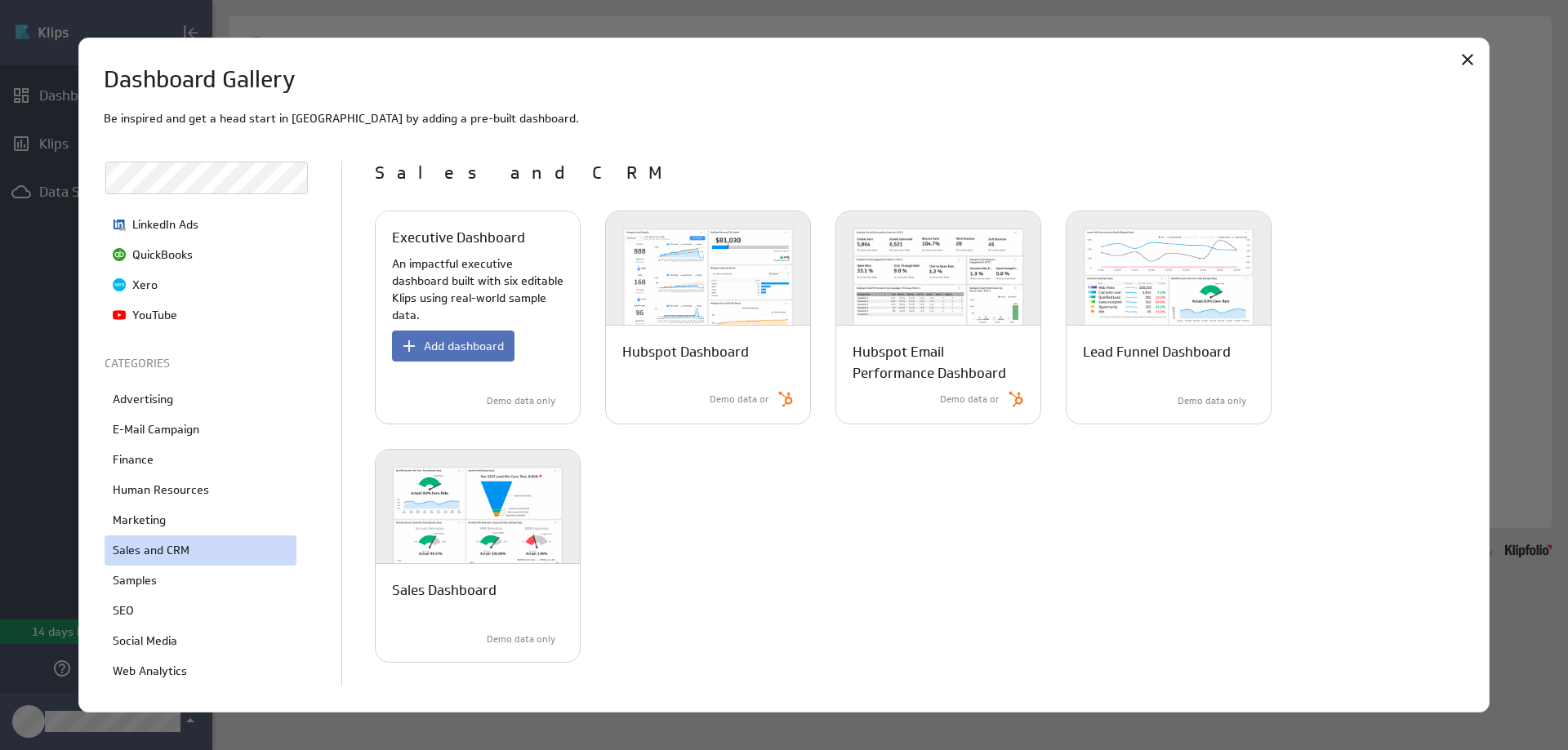
click at [504, 275] on p "An impactful executive dashboard built with six editable Klips using real-world…" at bounding box center [478, 290] width 172 height 69
click at [446, 342] on span "Add dashboard" at bounding box center [464, 346] width 80 height 15
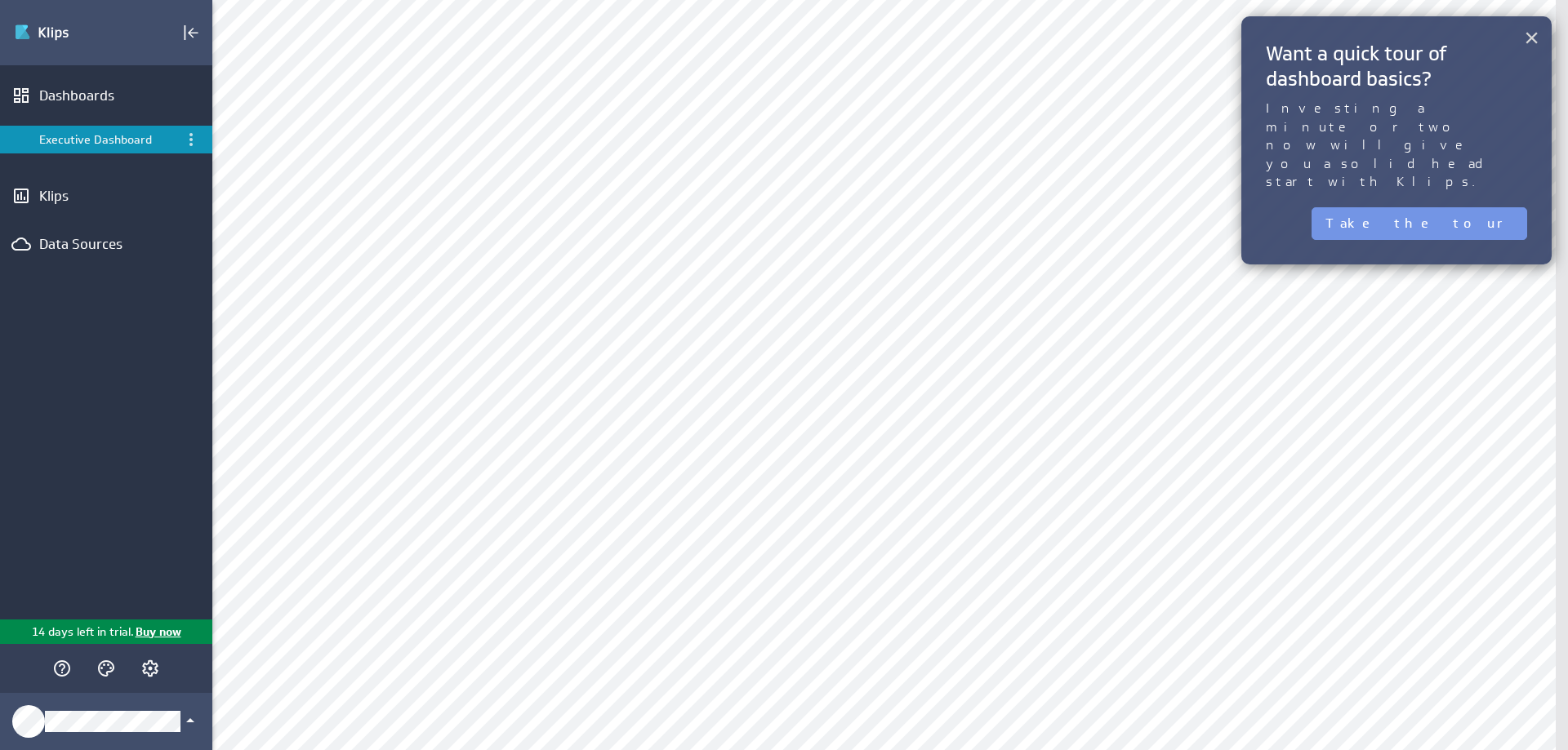
click at [1530, 41] on button "×" at bounding box center [1531, 37] width 15 height 33
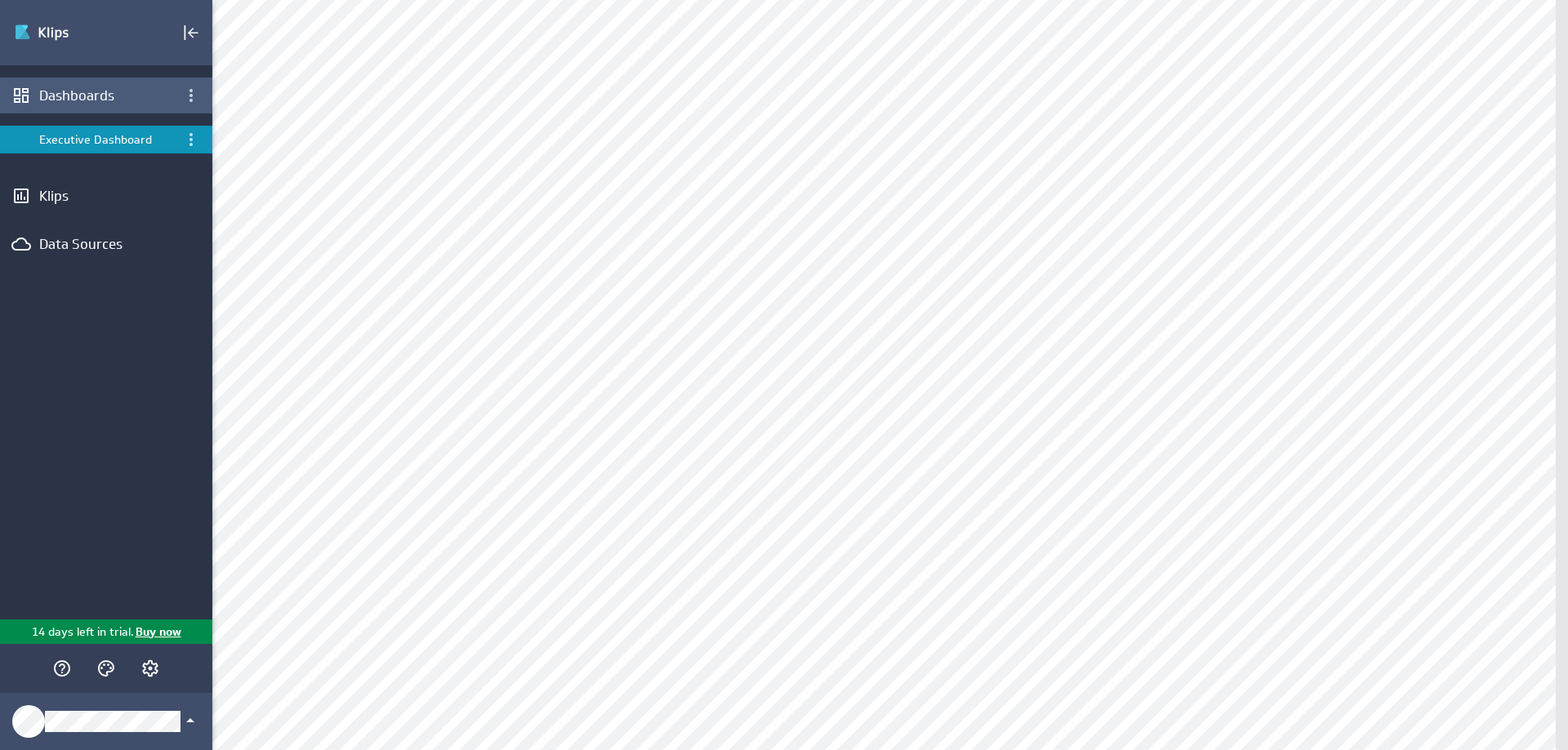
click at [62, 97] on div "Dashboards" at bounding box center [107, 95] width 134 height 18
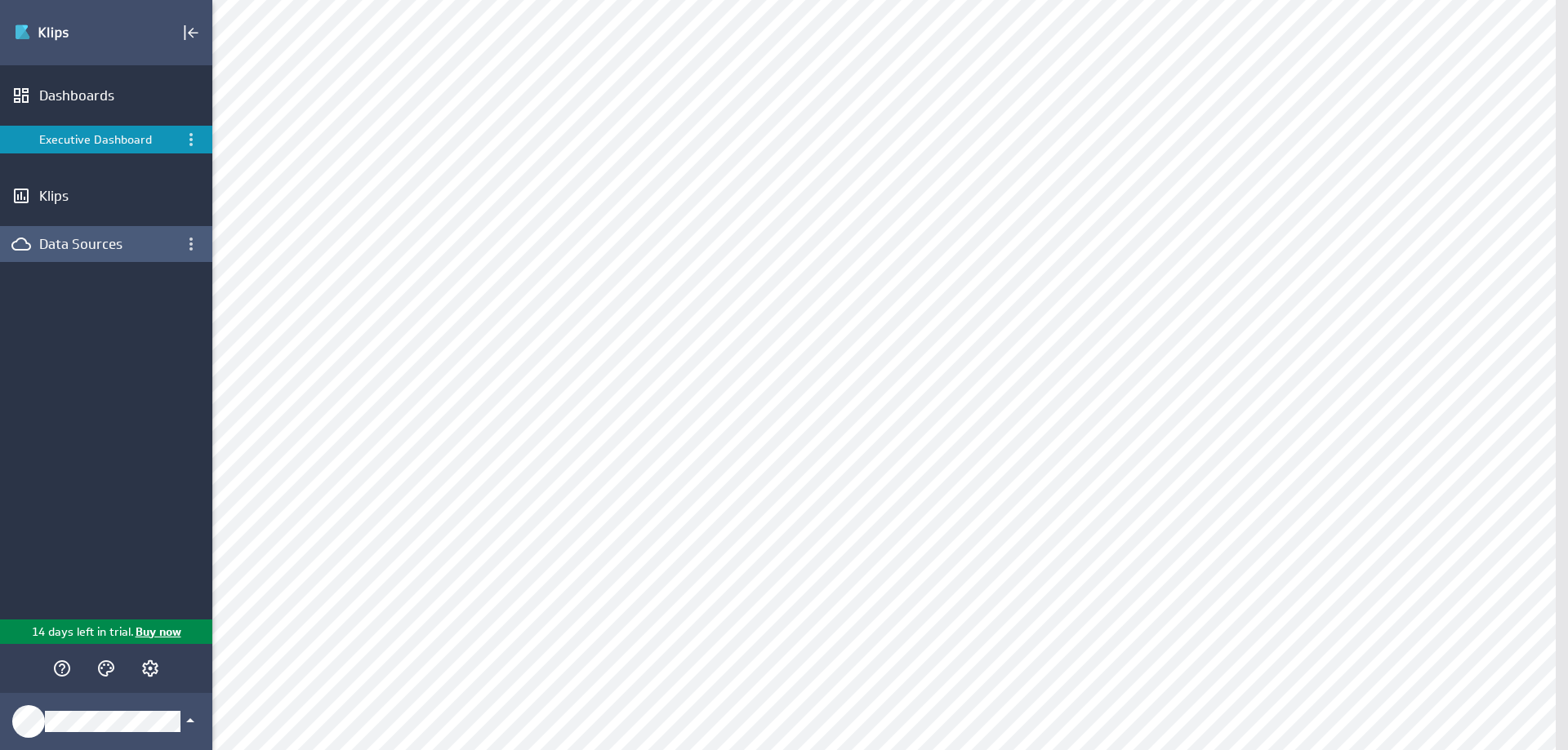
click at [63, 242] on div "Data Sources" at bounding box center [107, 243] width 134 height 18
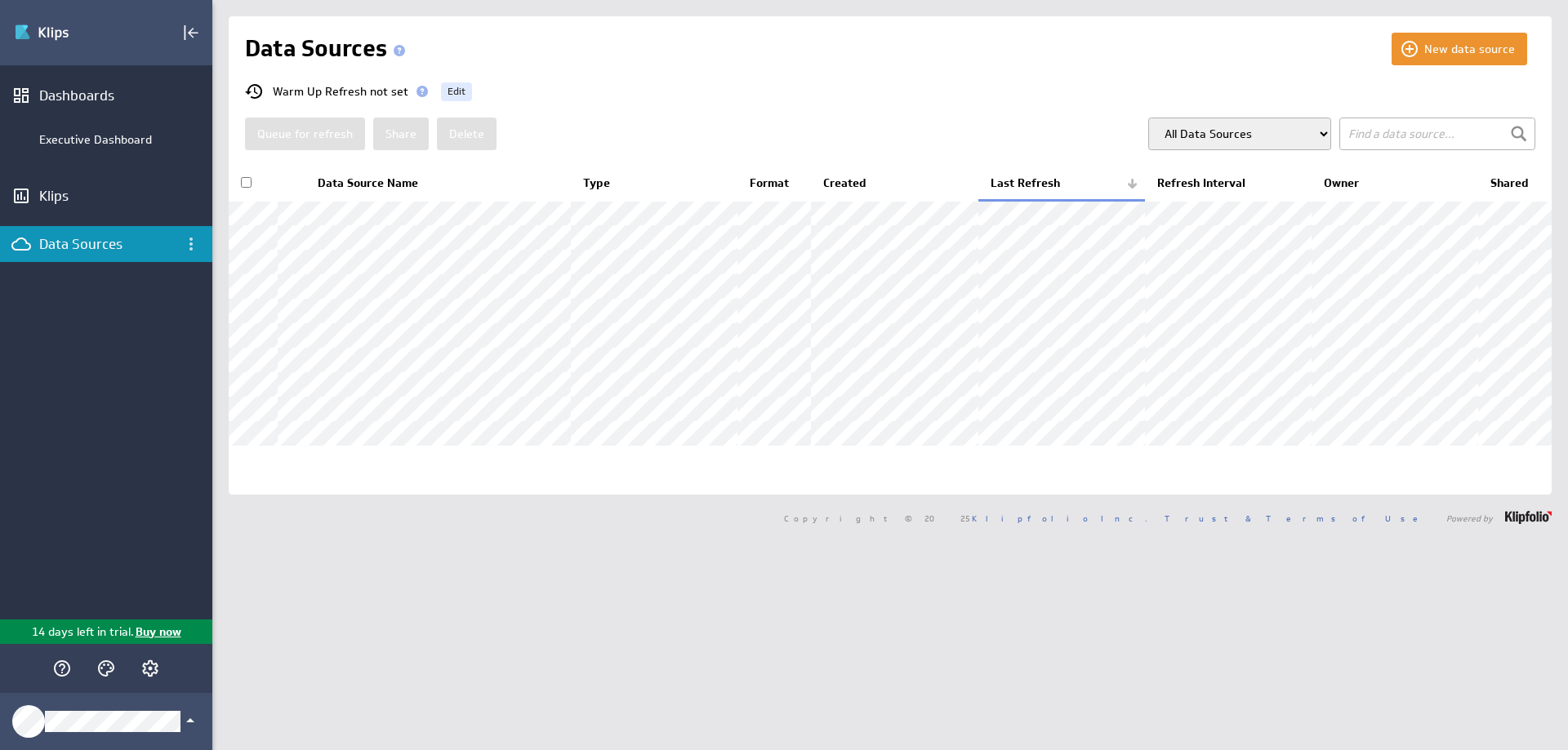
click at [245, 181] on input "checkbox" at bounding box center [245, 182] width 10 height 10
checkbox input "true"
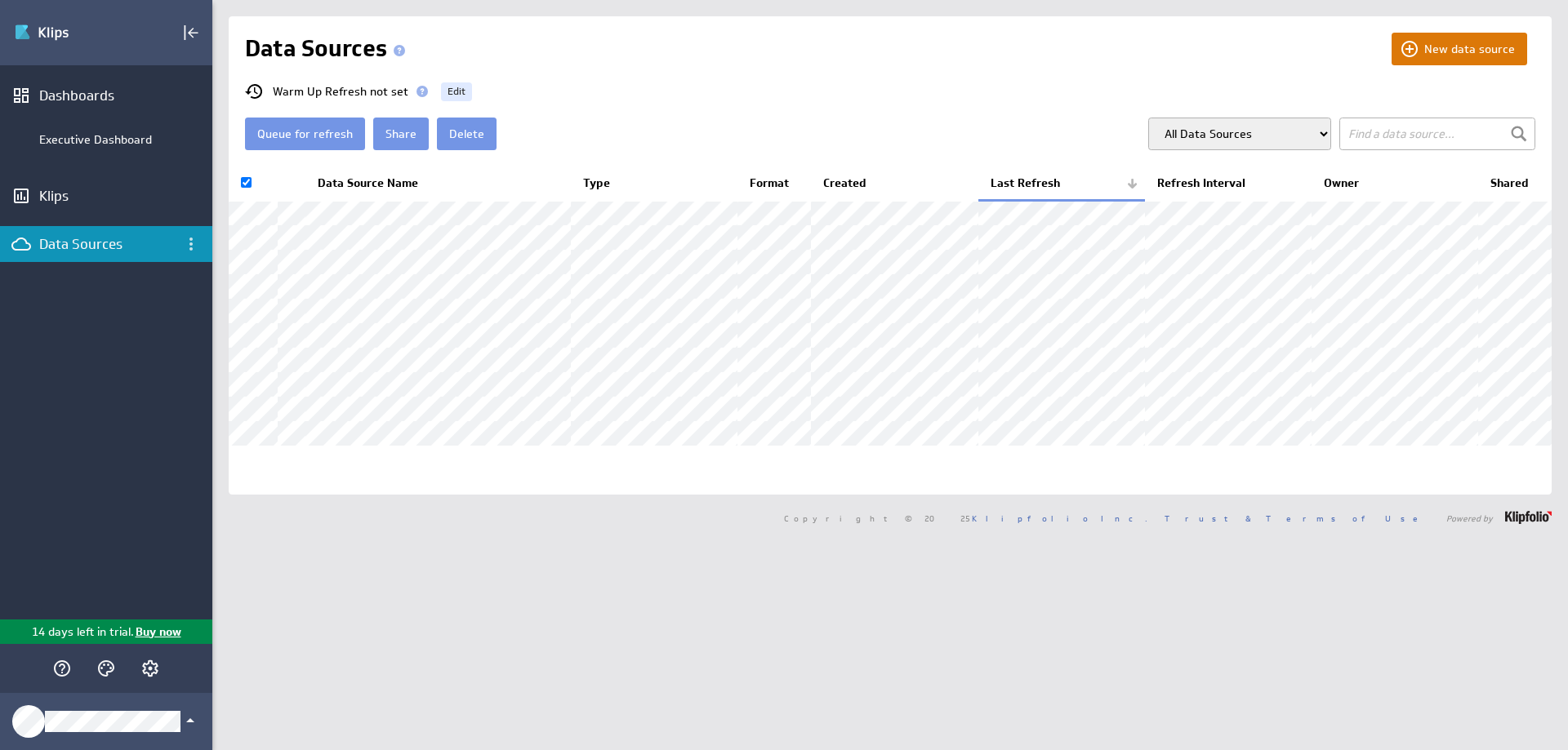
click at [1442, 55] on button "New data source" at bounding box center [1459, 49] width 136 height 33
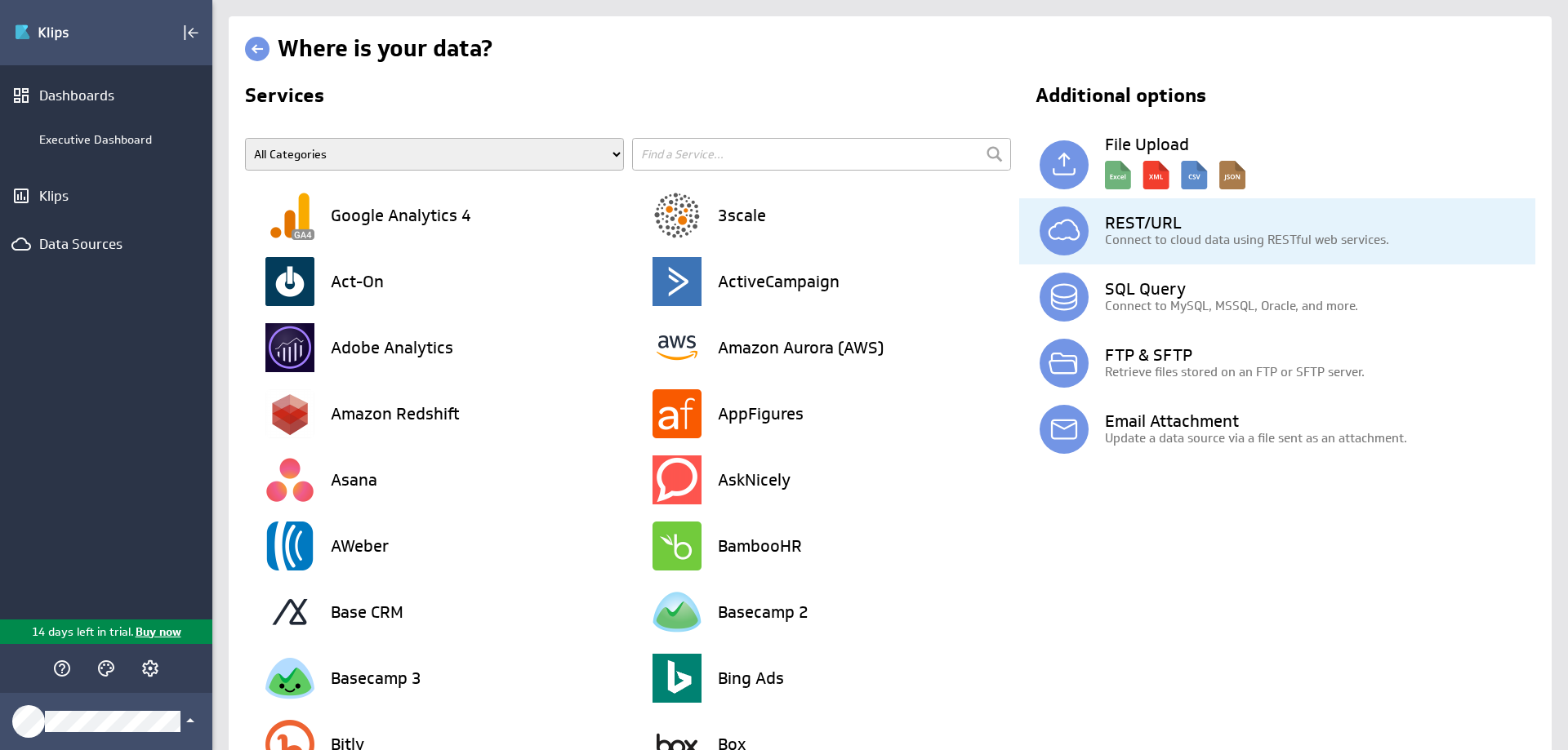
click at [1172, 227] on h3 "REST/URL" at bounding box center [1321, 223] width 430 height 16
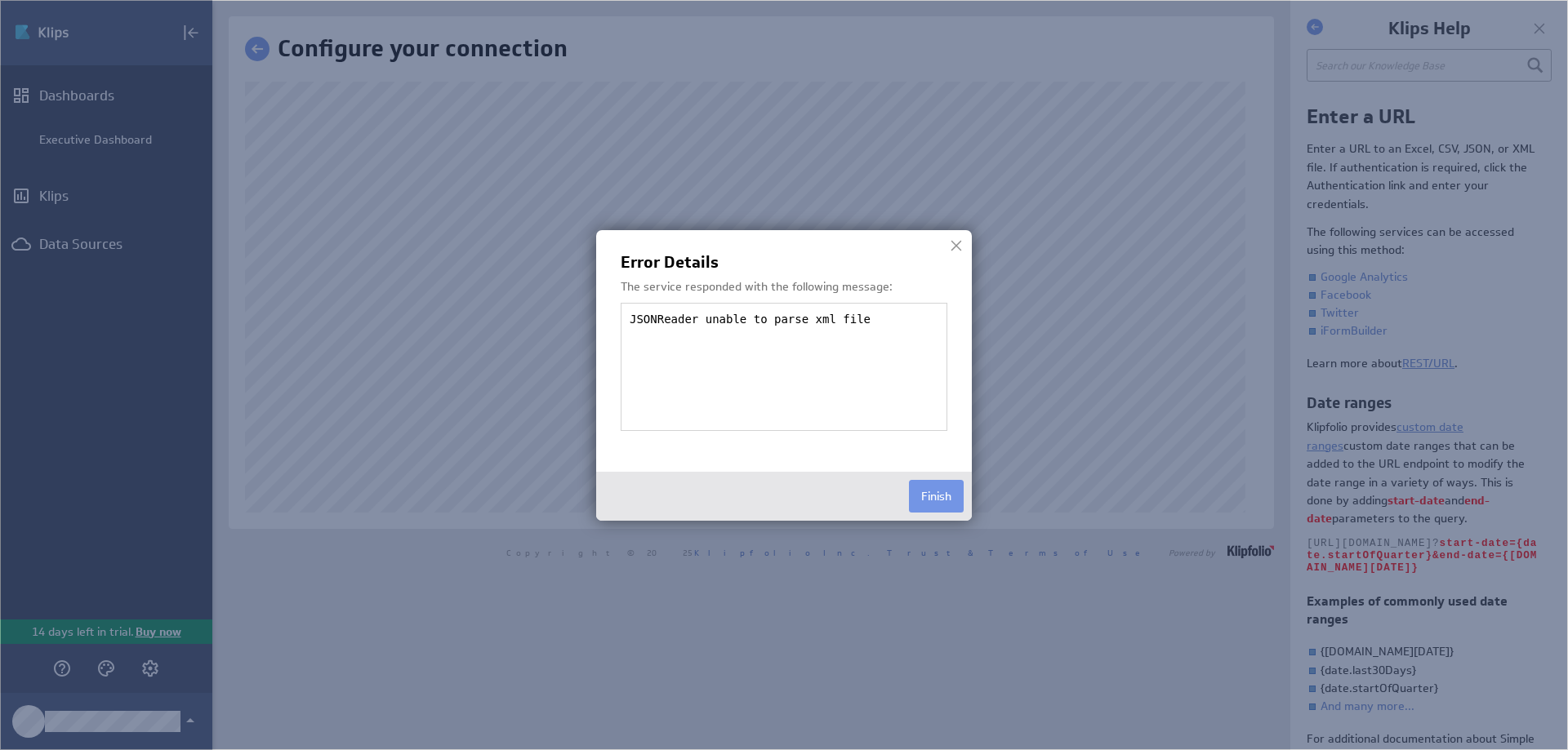
click at [956, 246] on div at bounding box center [956, 245] width 25 height 25
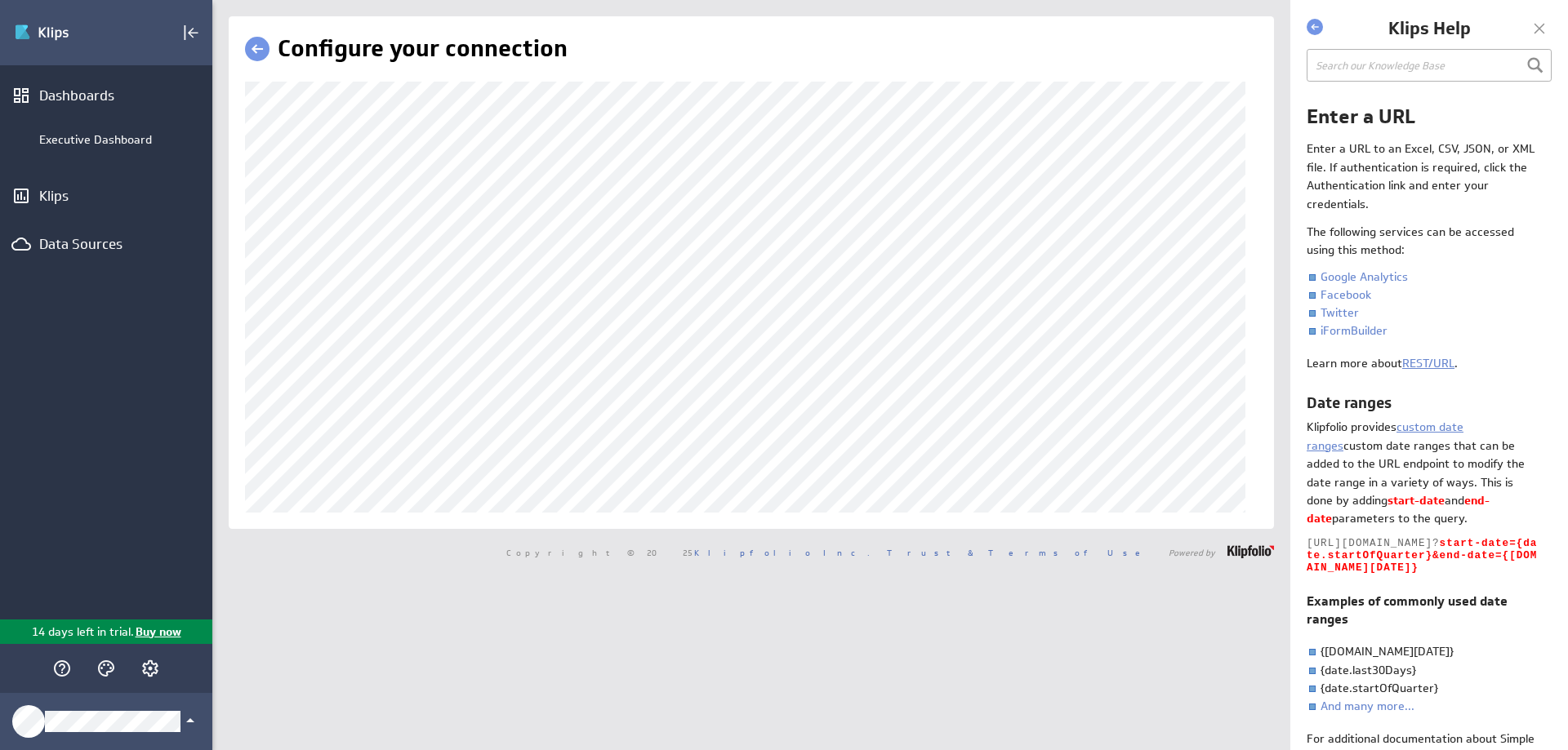
click at [1539, 25] on div at bounding box center [1540, 28] width 25 height 25
